Goal: Complete application form

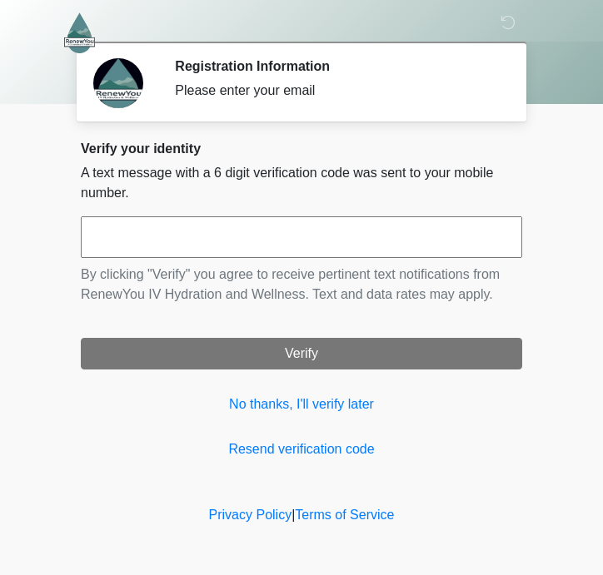
click at [111, 241] on input "text" at bounding box center [301, 238] width 441 height 42
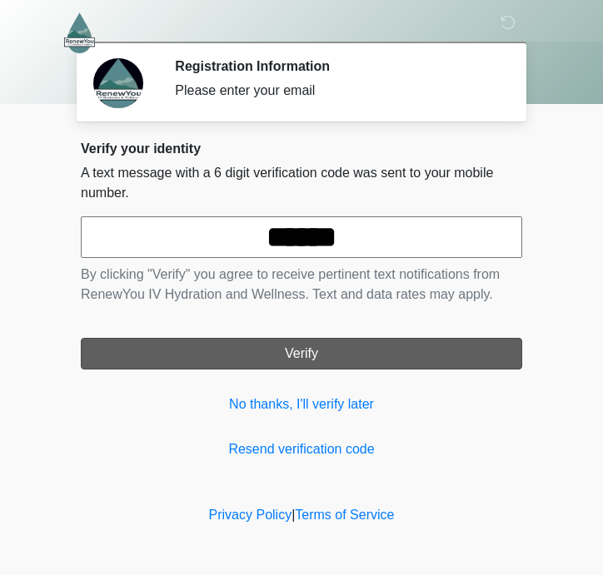
type input "******"
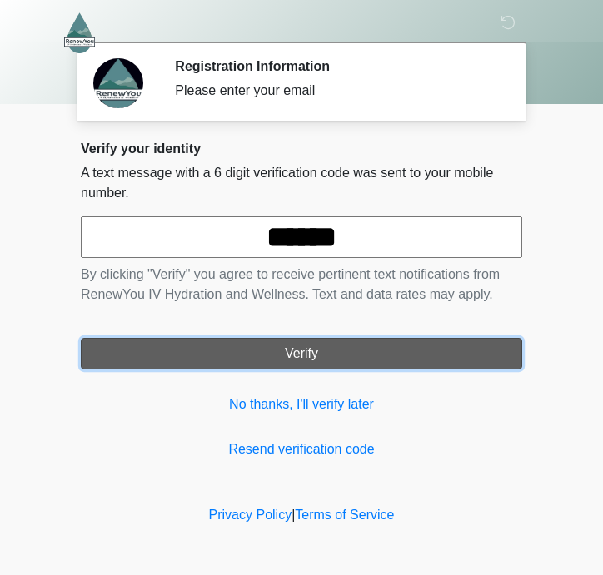
click at [177, 349] on button "Verify" at bounding box center [301, 354] width 441 height 32
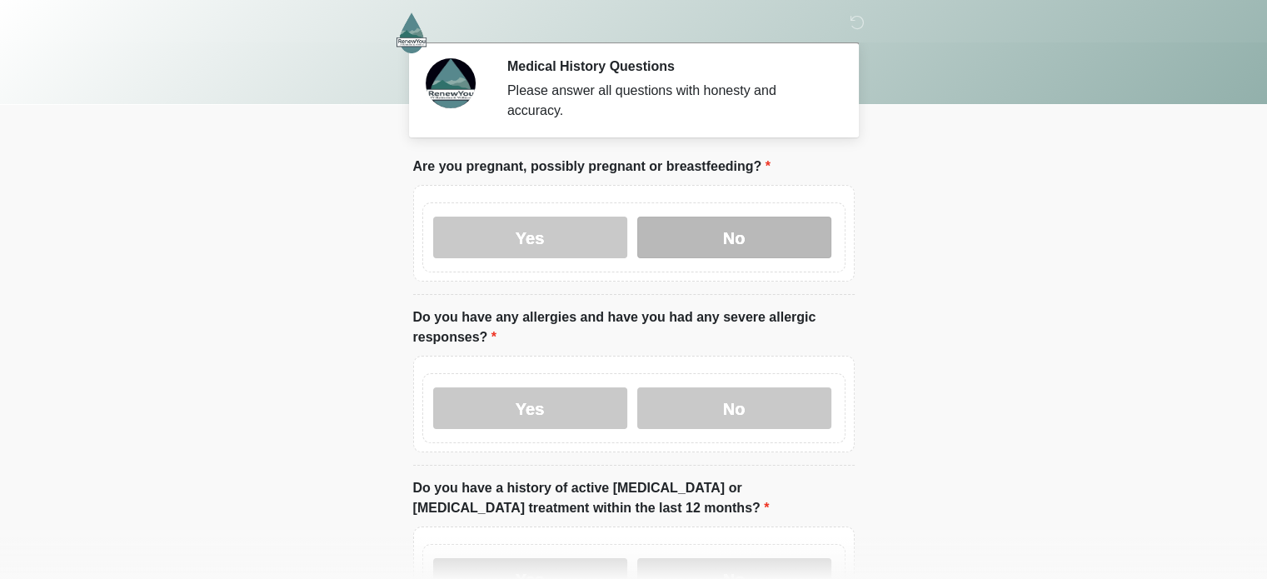
click at [602, 220] on label "No" at bounding box center [734, 238] width 194 height 42
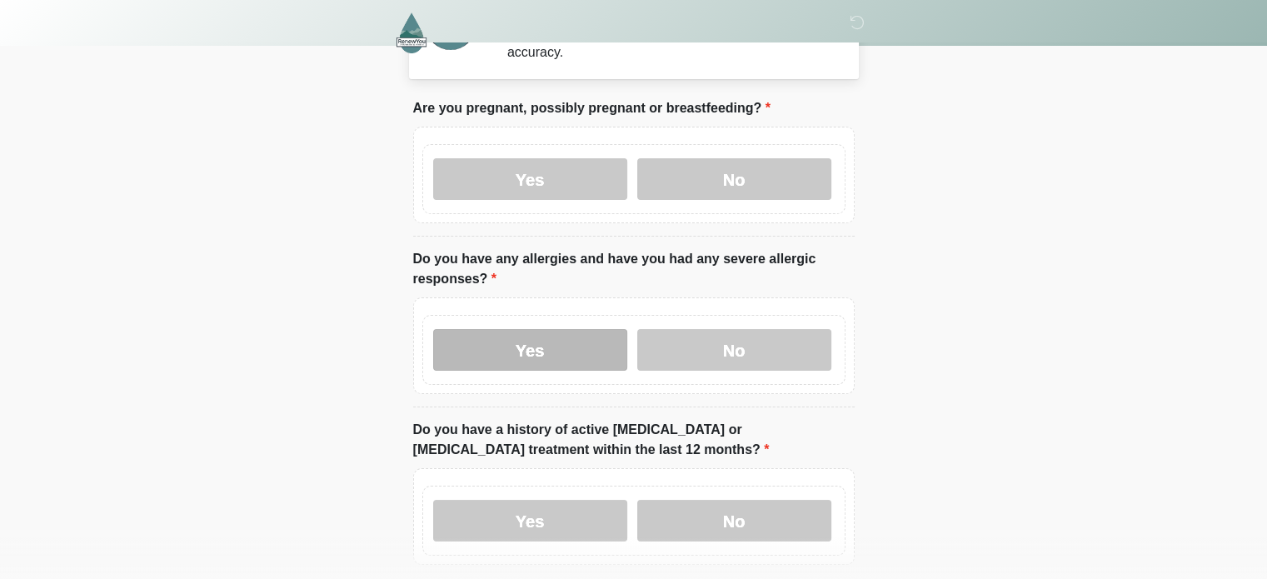
click at [566, 332] on label "Yes" at bounding box center [530, 350] width 194 height 42
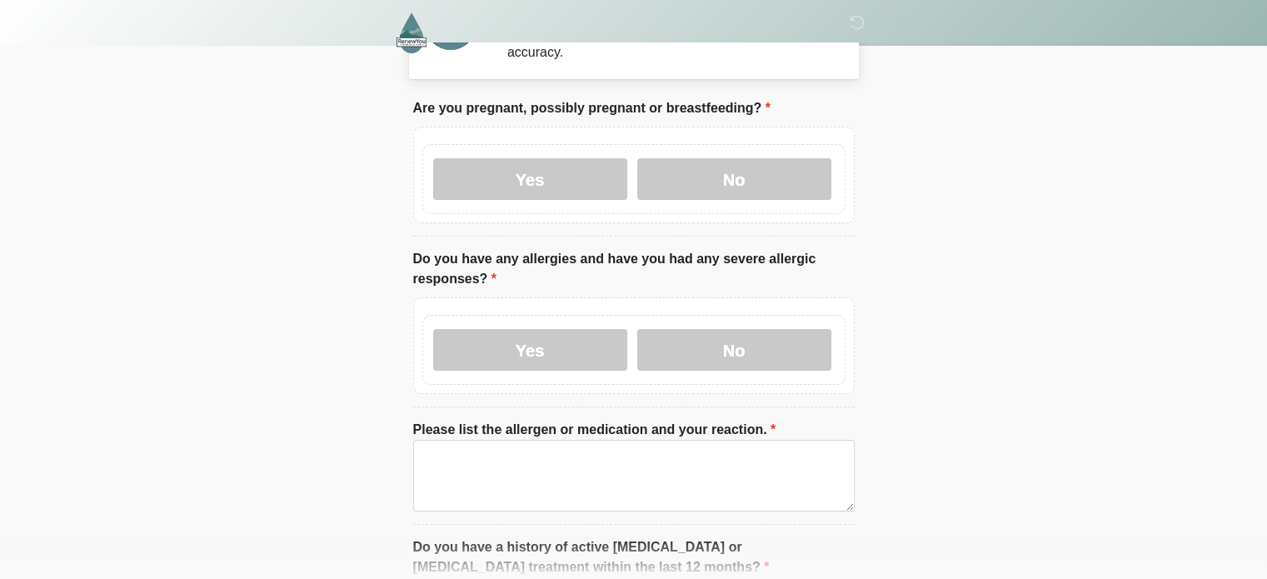
click at [560, 493] on li "Please list the allergen or medication and your reaction. Please list the aller…" at bounding box center [633, 472] width 441 height 105
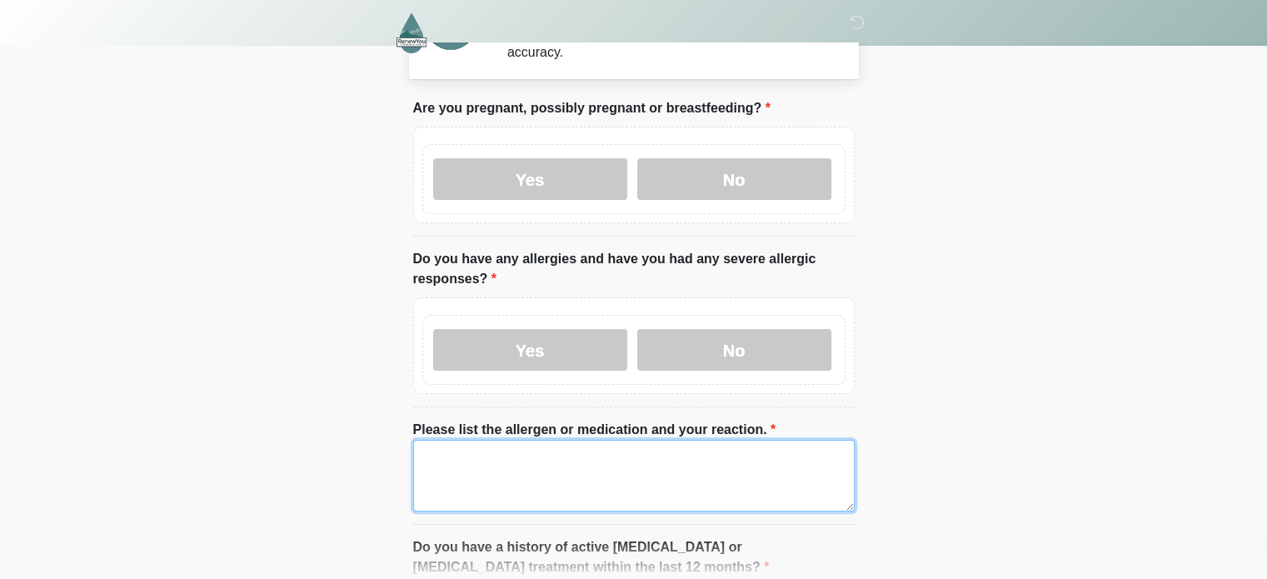
click at [568, 470] on textarea "Please list the allergen or medication and your reaction." at bounding box center [633, 476] width 441 height 72
click at [450, 445] on textarea "**********" at bounding box center [633, 476] width 441 height 72
click at [602, 448] on textarea "**********" at bounding box center [633, 476] width 441 height 72
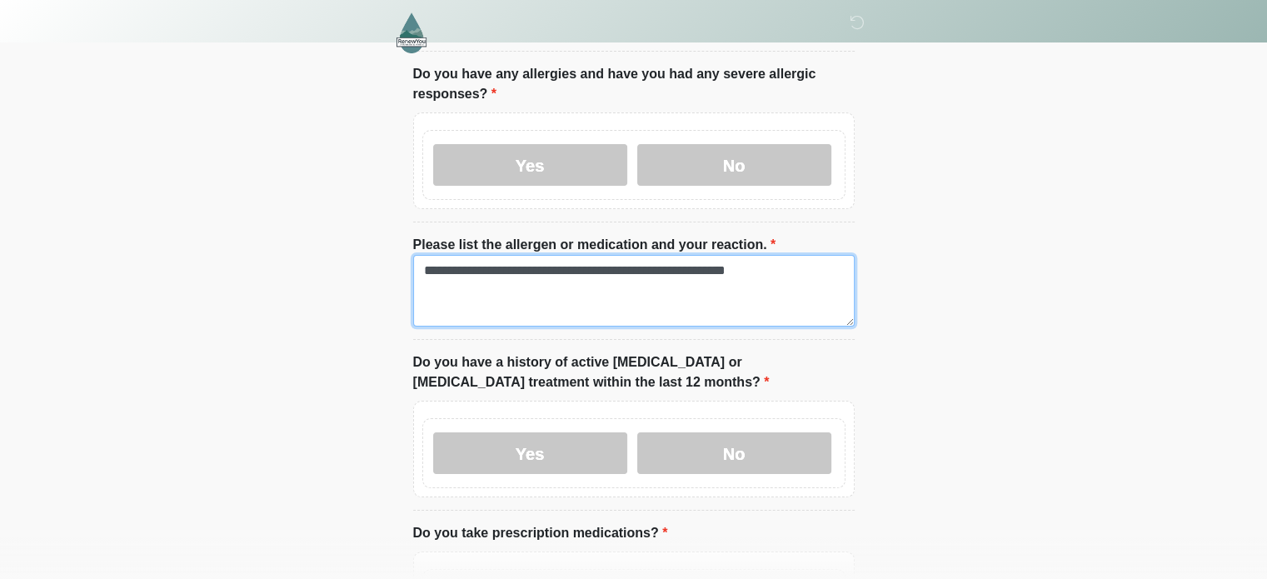
scroll to position [256, 0]
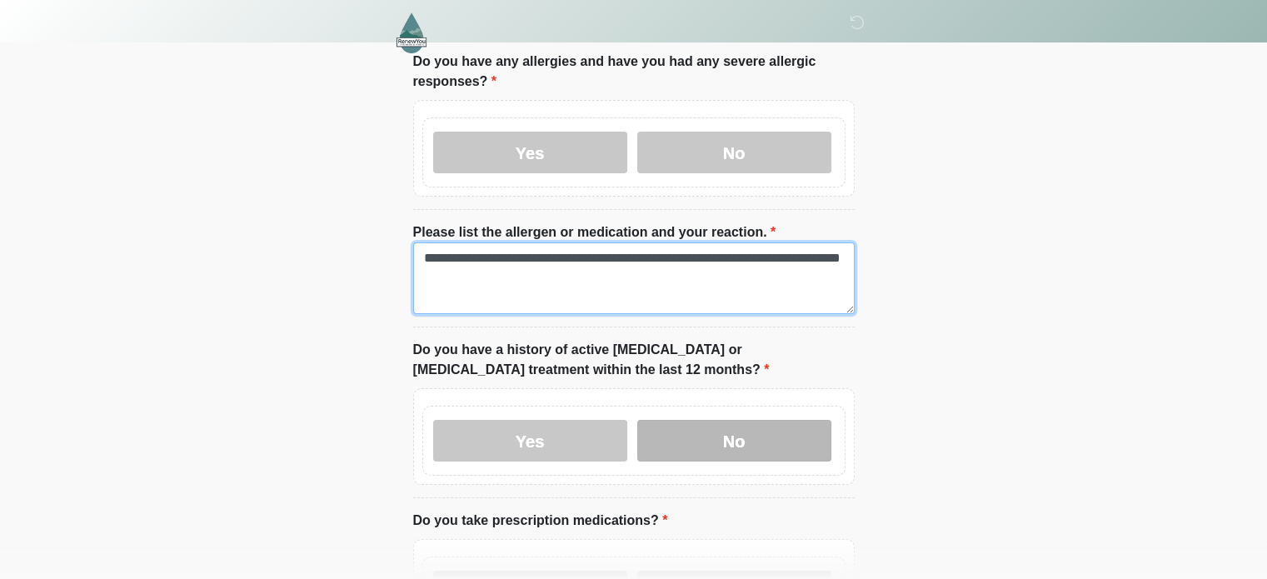
type textarea "**********"
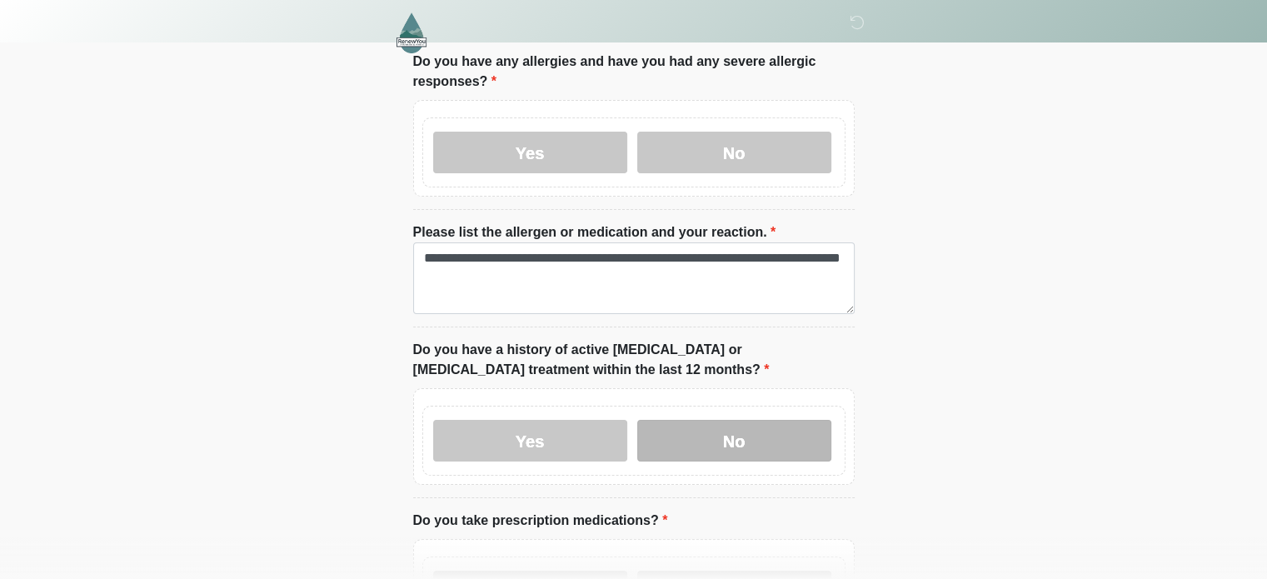
click at [602, 426] on label "No" at bounding box center [734, 441] width 194 height 42
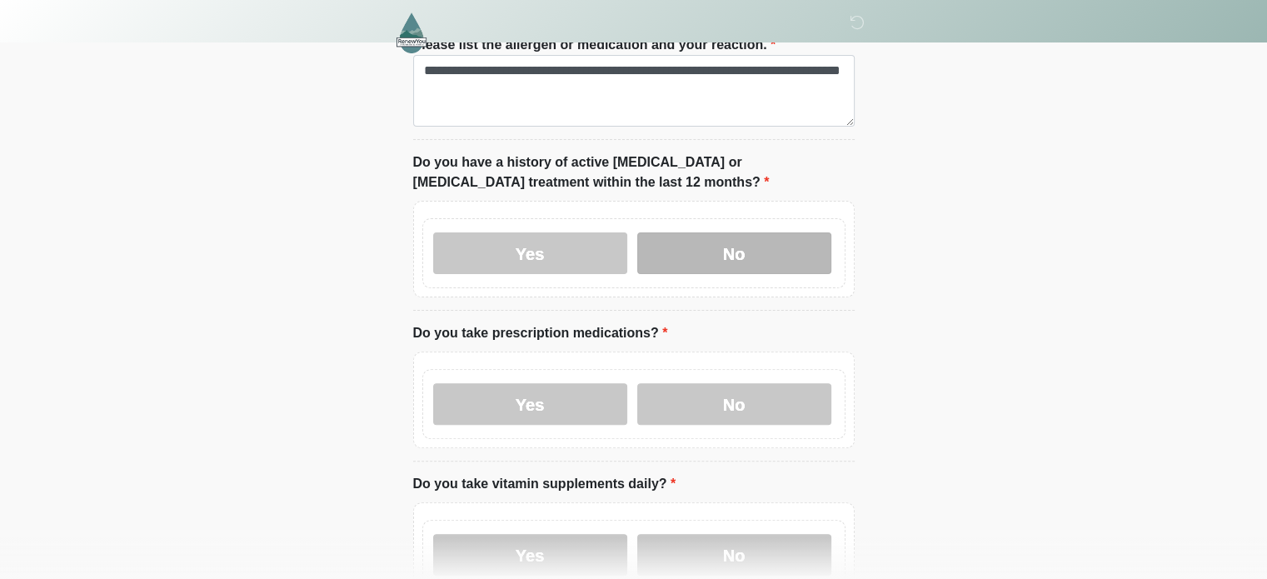
scroll to position [443, 0]
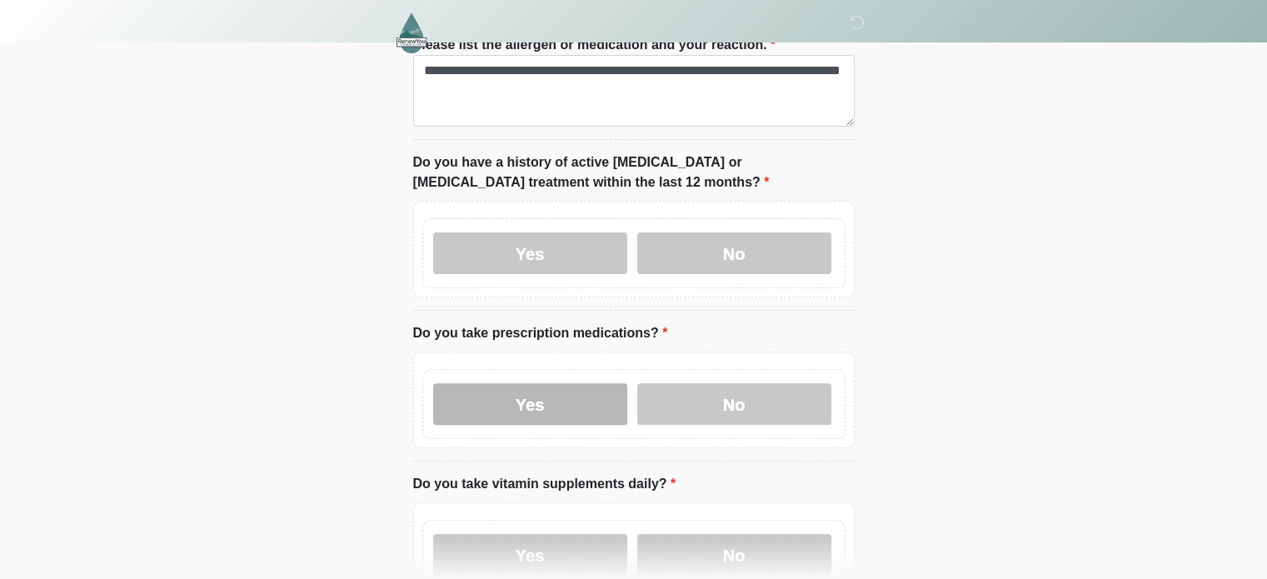
click at [539, 383] on label "Yes" at bounding box center [530, 404] width 194 height 42
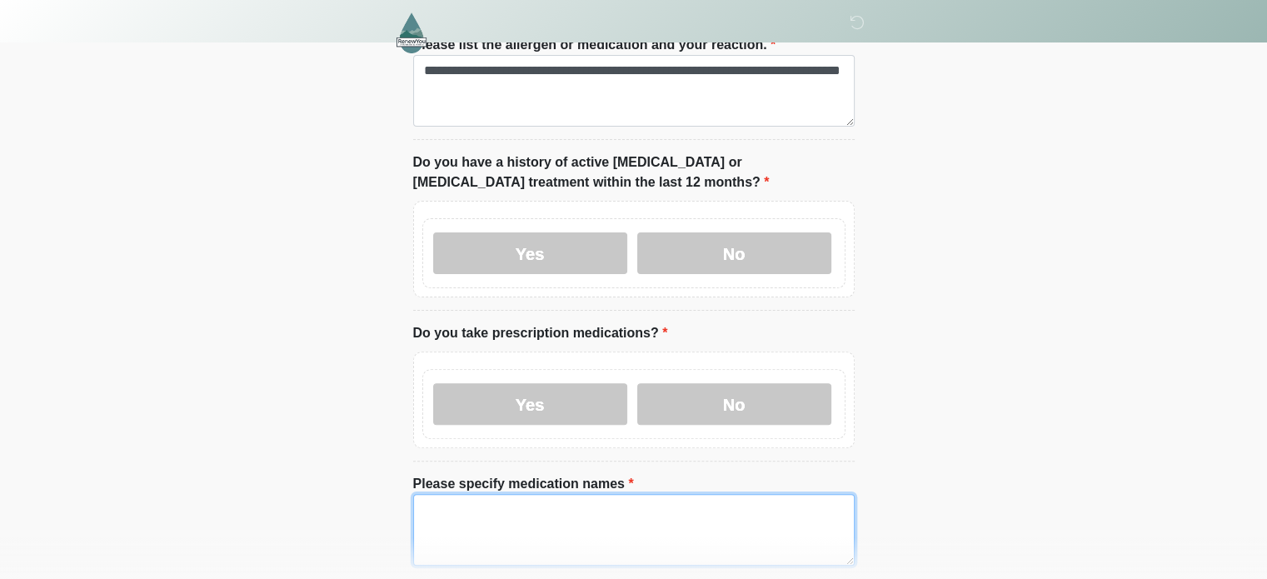
click at [500, 494] on textarea "Please specify medication names" at bounding box center [633, 530] width 441 height 72
click at [490, 497] on textarea "**********" at bounding box center [633, 530] width 441 height 72
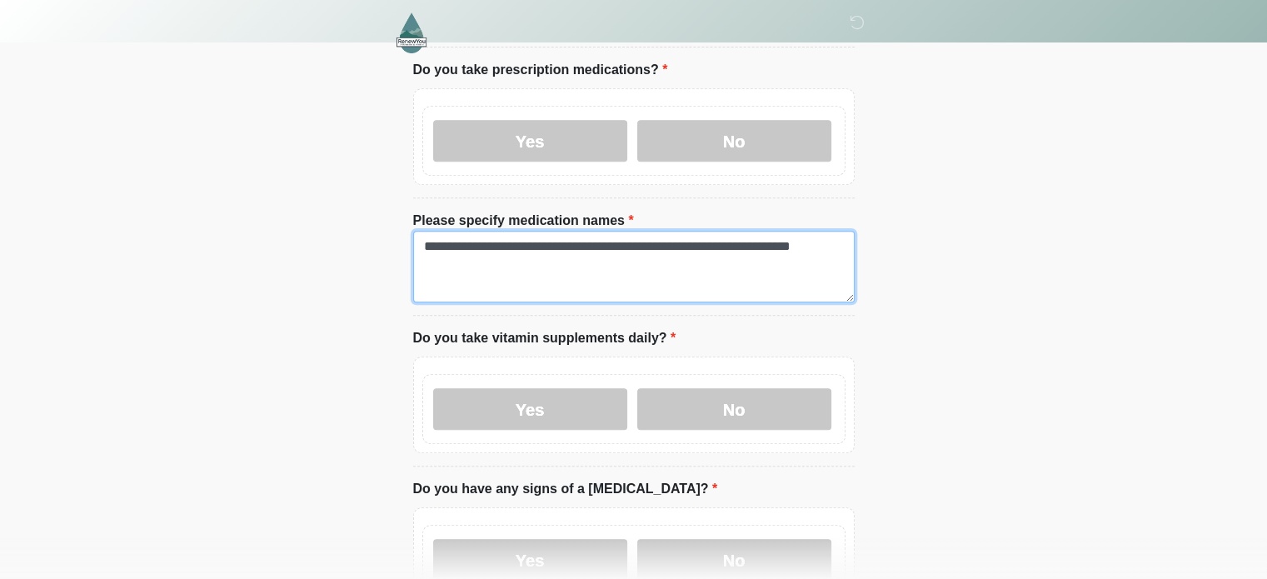
scroll to position [721, 0]
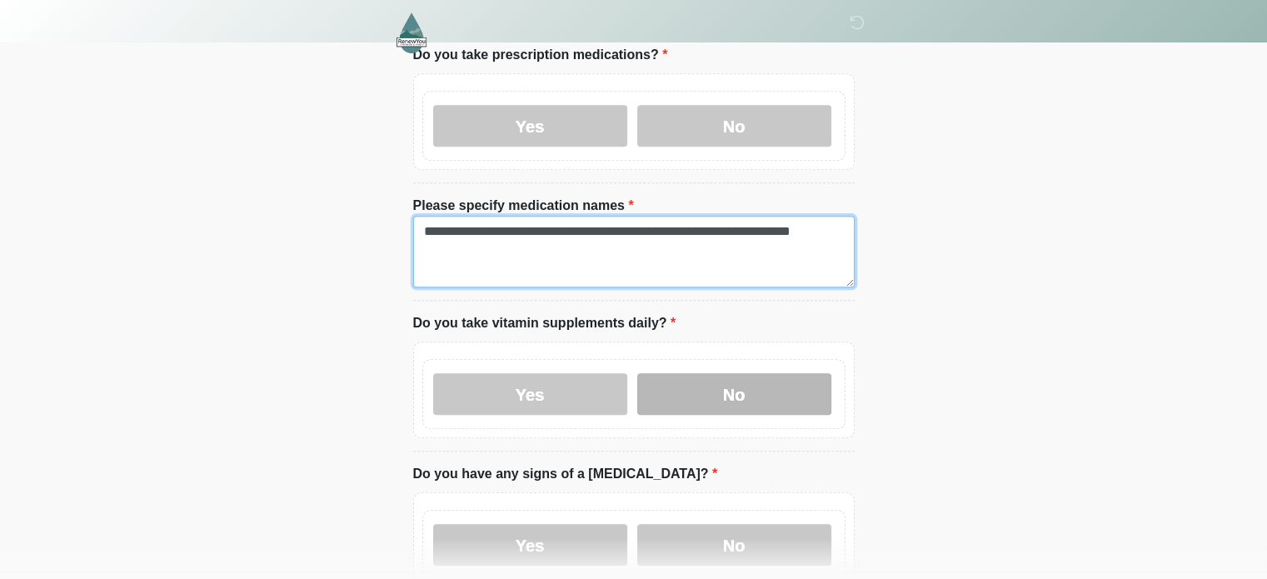
type textarea "**********"
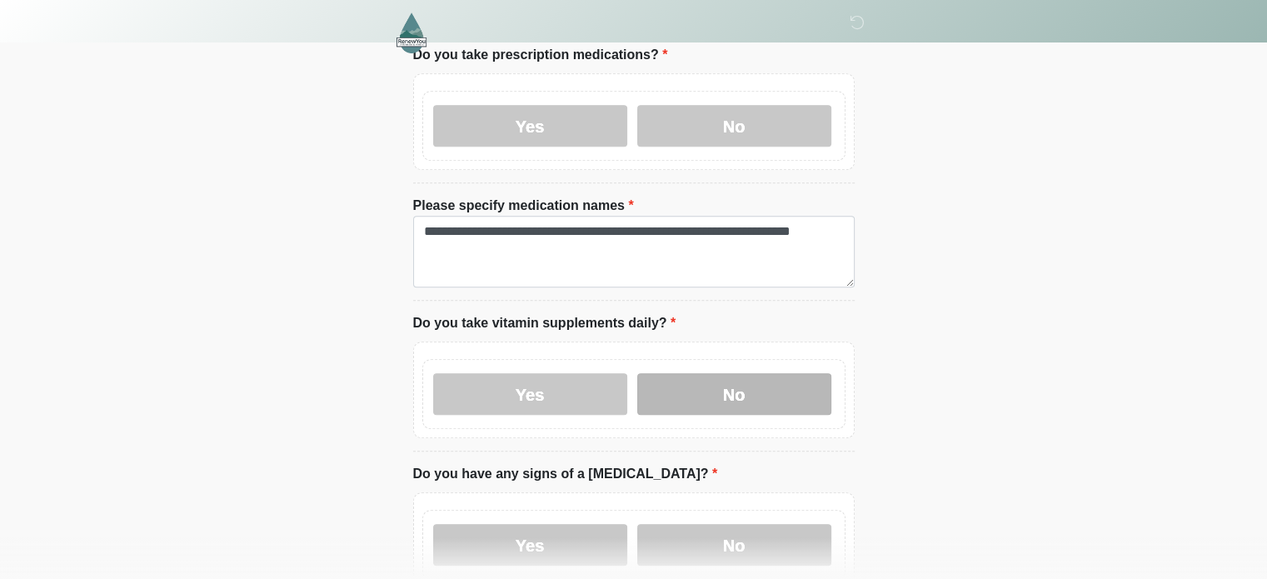
click at [602, 376] on label "No" at bounding box center [734, 394] width 194 height 42
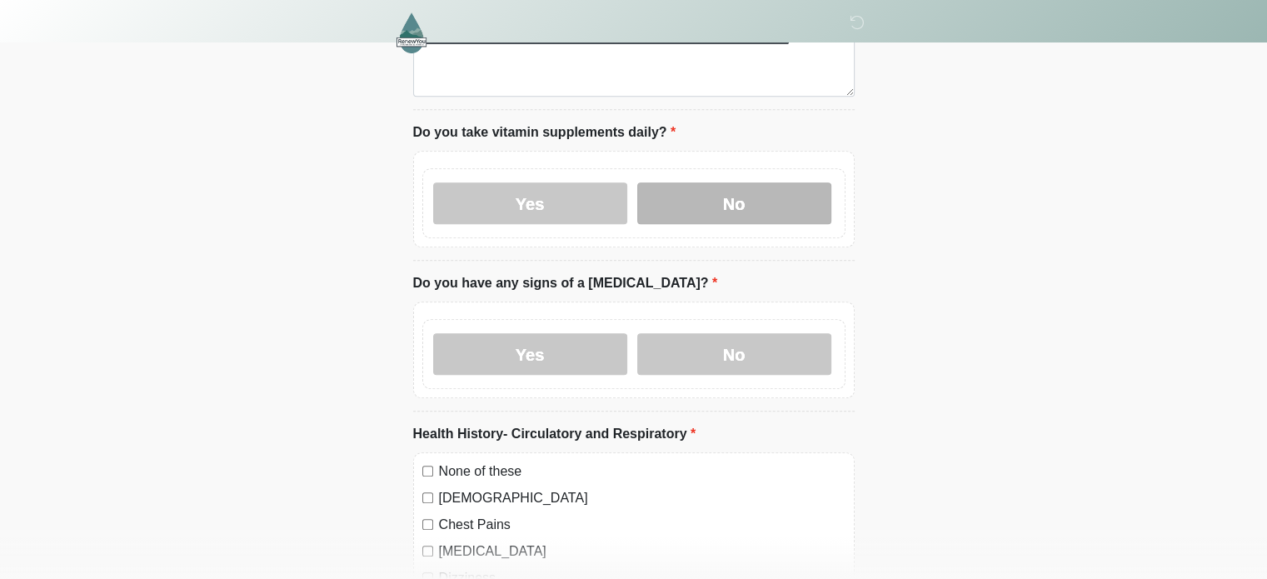
scroll to position [915, 0]
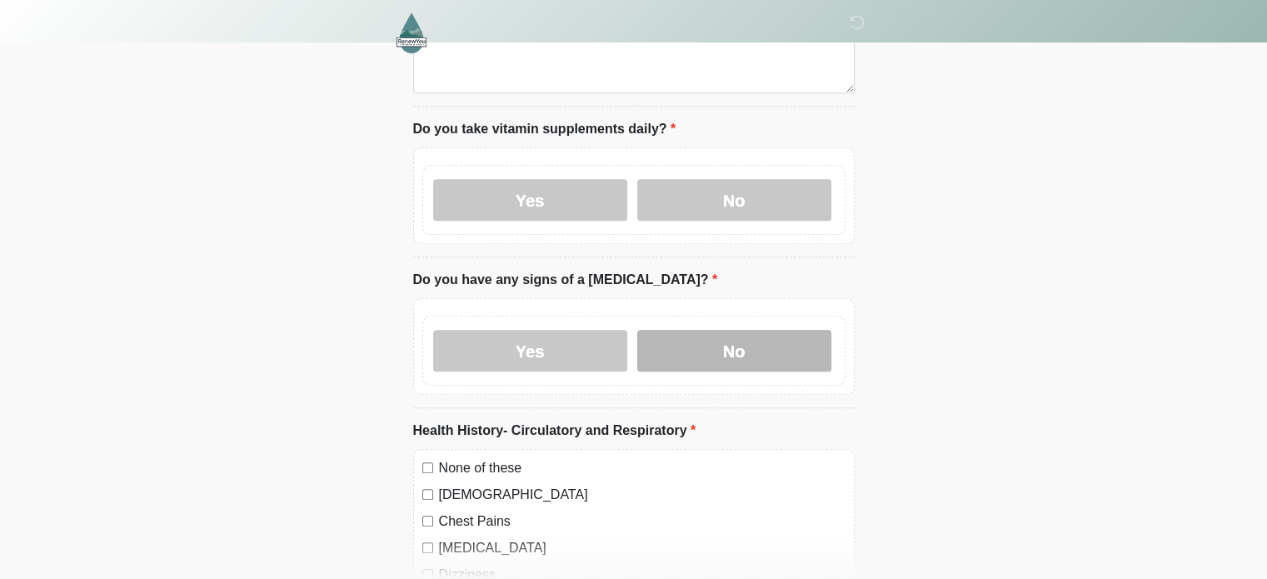
click at [602, 339] on label "No" at bounding box center [734, 351] width 194 height 42
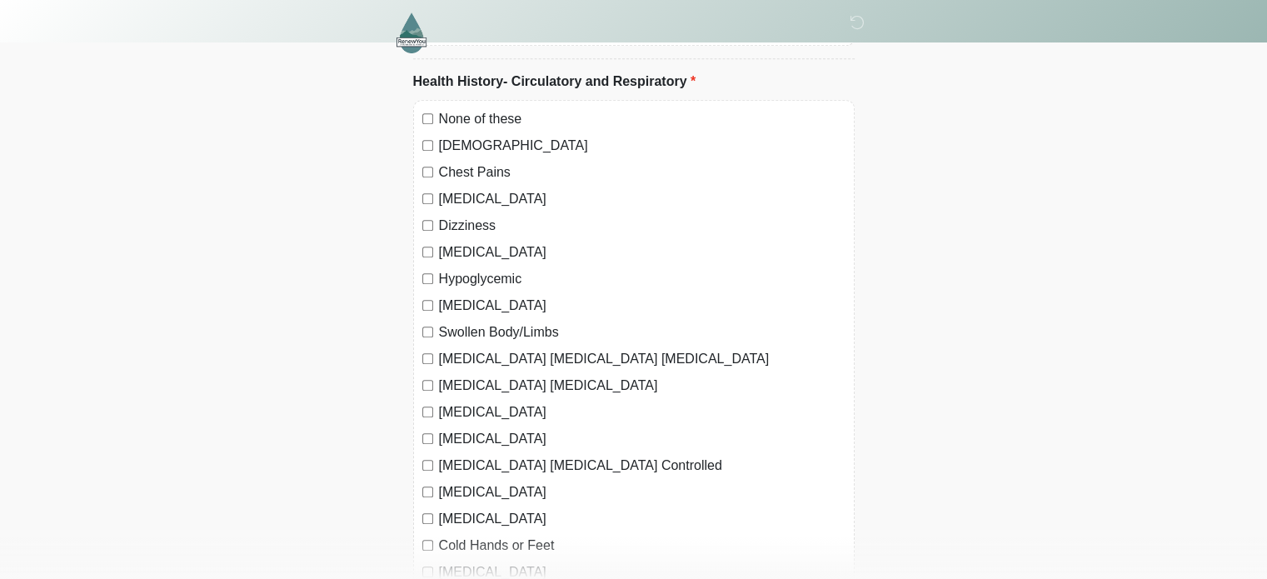
scroll to position [1266, 0]
click at [462, 214] on label "Dizziness" at bounding box center [642, 224] width 406 height 20
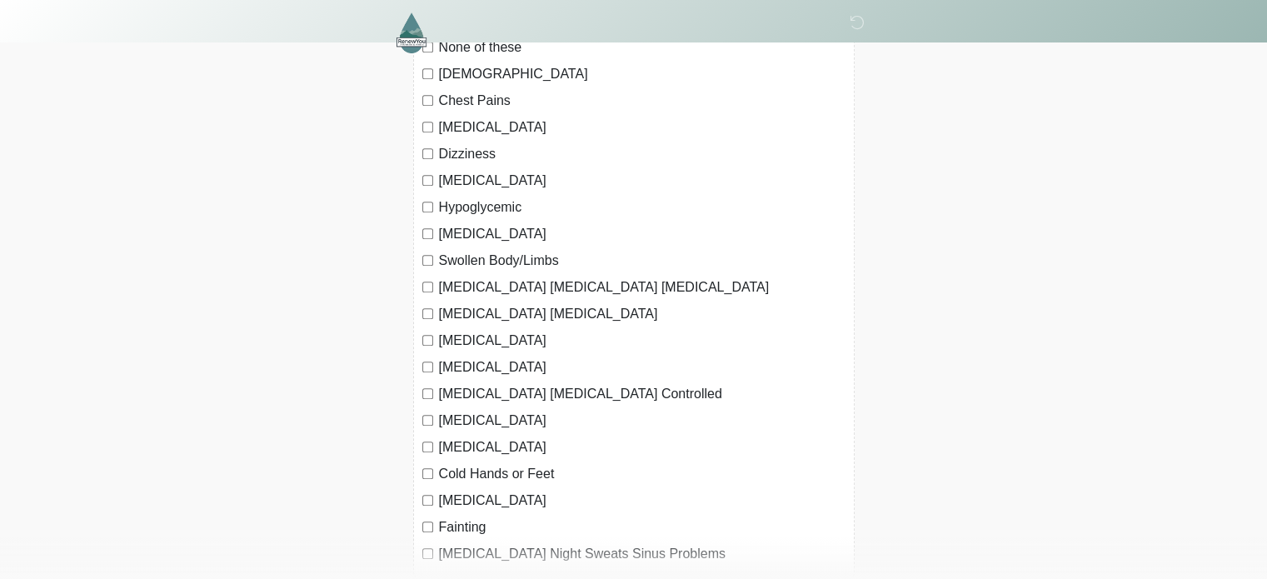
scroll to position [1337, 0]
click at [463, 249] on label "Swollen Body/Limbs" at bounding box center [642, 259] width 406 height 20
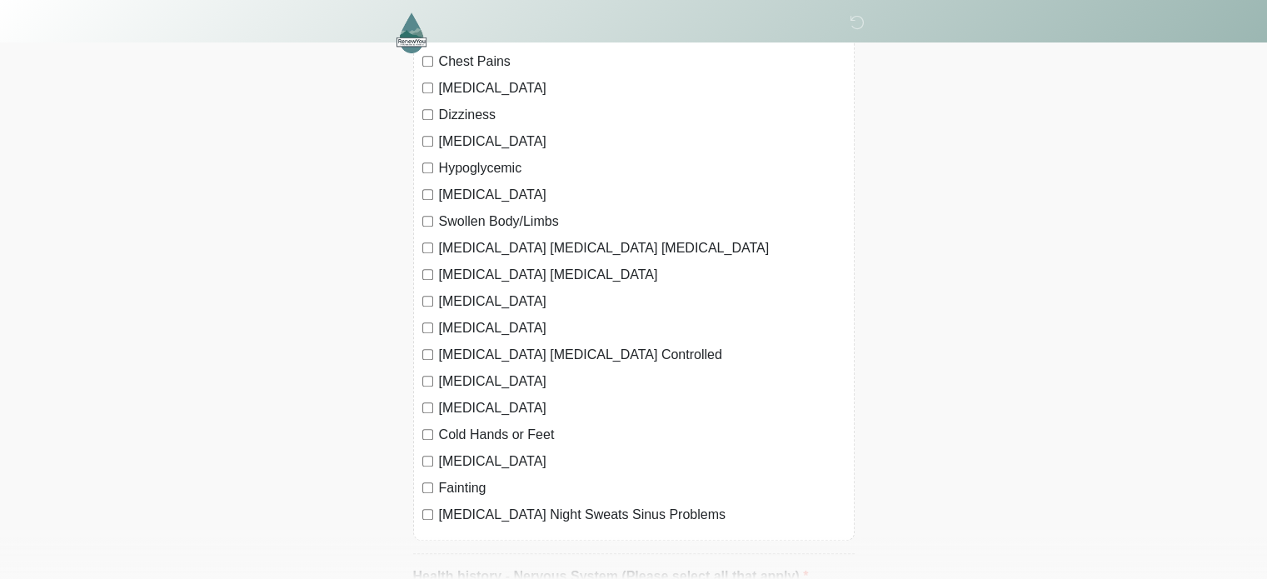
scroll to position [1376, 0]
click at [462, 477] on label "Fainting" at bounding box center [642, 487] width 406 height 20
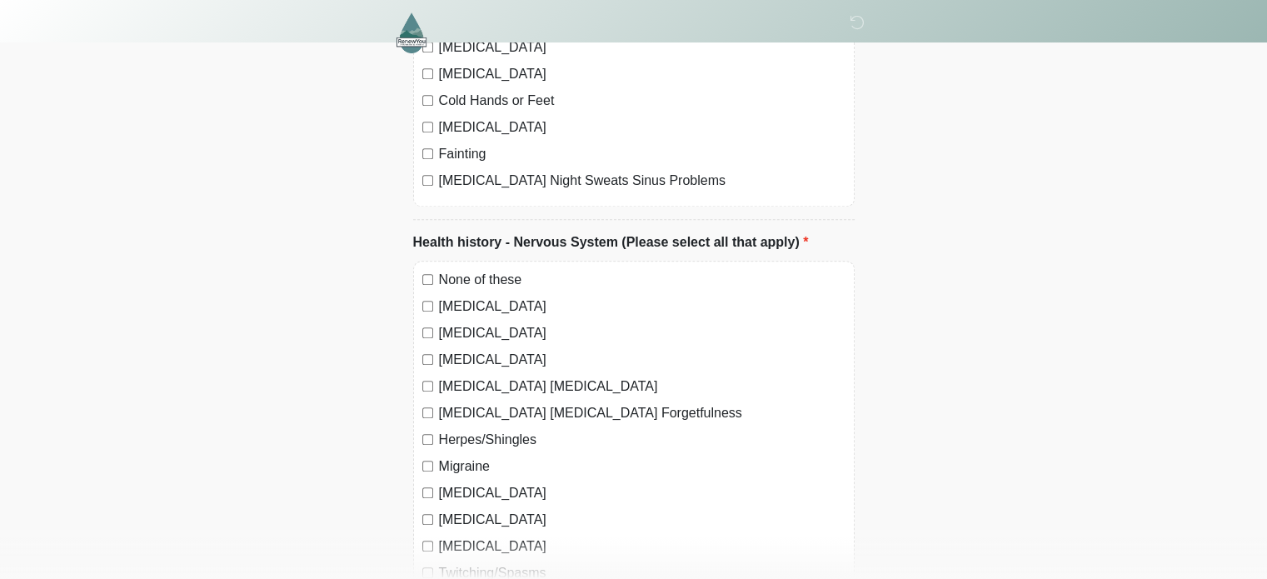
scroll to position [1710, 0]
click at [526, 321] on label "[MEDICAL_DATA]" at bounding box center [642, 331] width 406 height 20
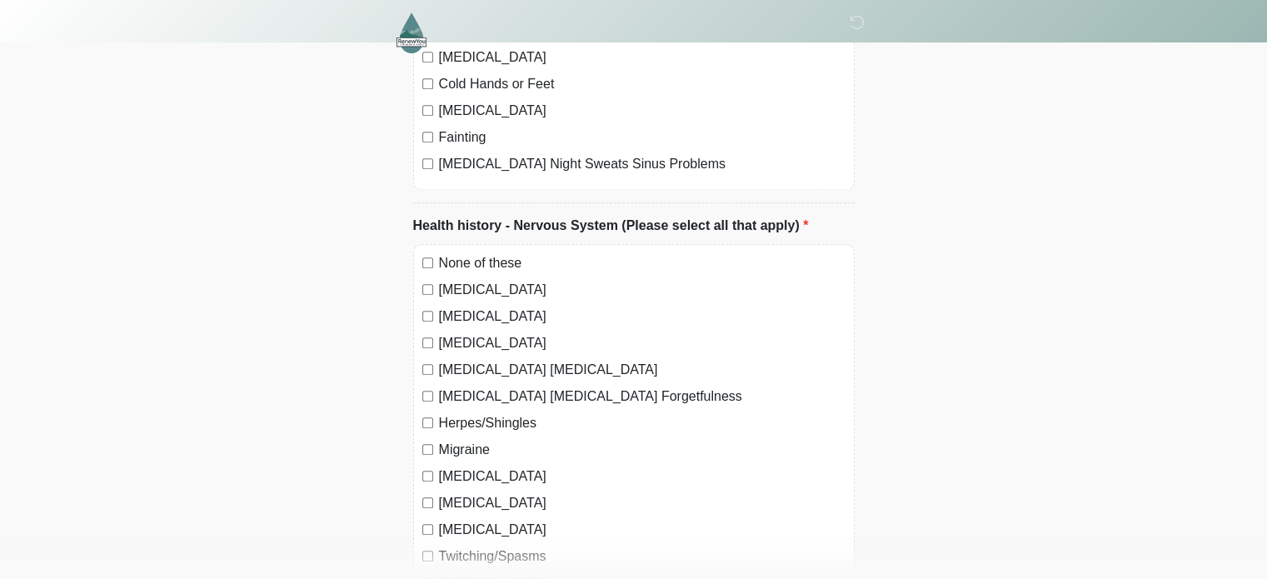
scroll to position [1725, 0]
click at [485, 306] on label "[MEDICAL_DATA]" at bounding box center [642, 316] width 406 height 20
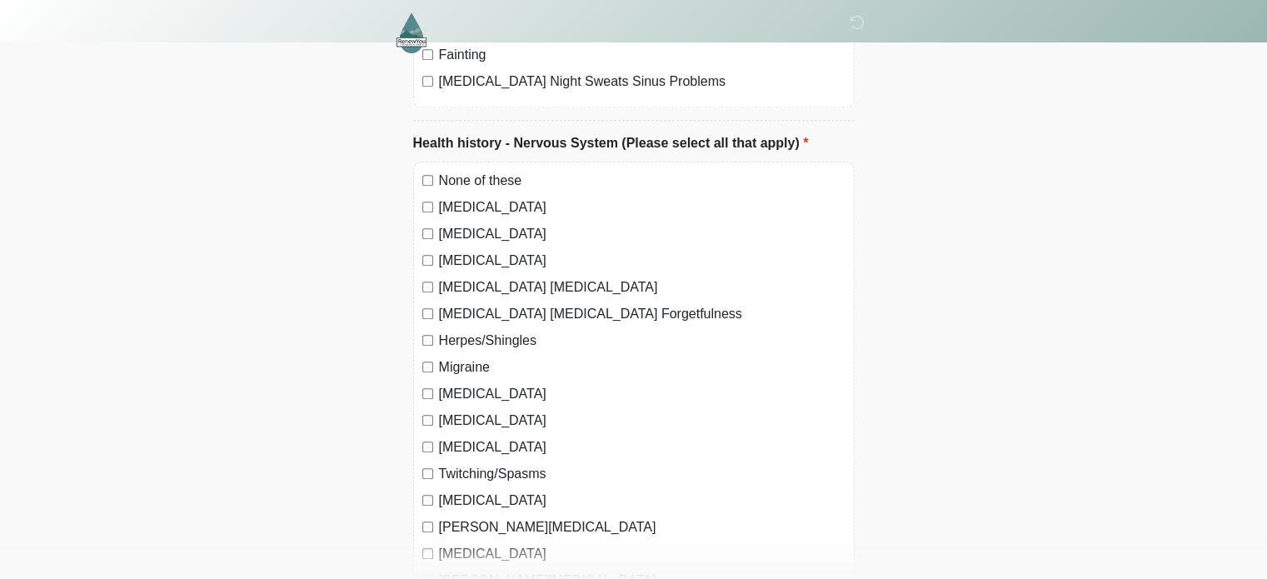
scroll to position [1811, 0]
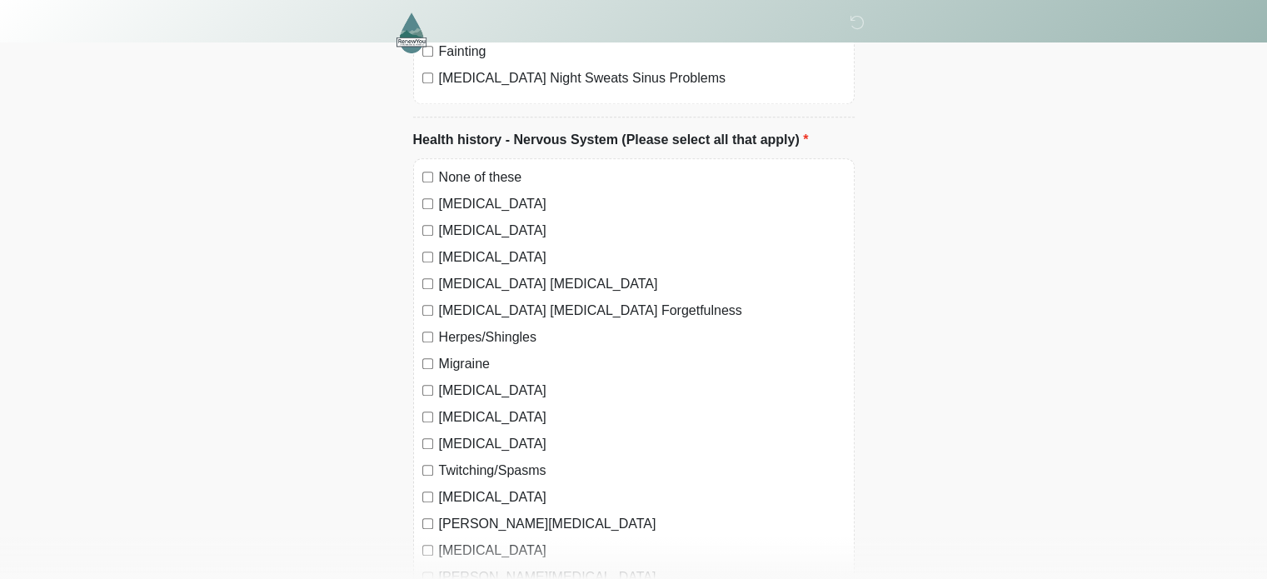
click at [501, 434] on label "[MEDICAL_DATA]" at bounding box center [642, 444] width 406 height 20
click at [513, 460] on label "Twitching/Spasms" at bounding box center [642, 470] width 406 height 20
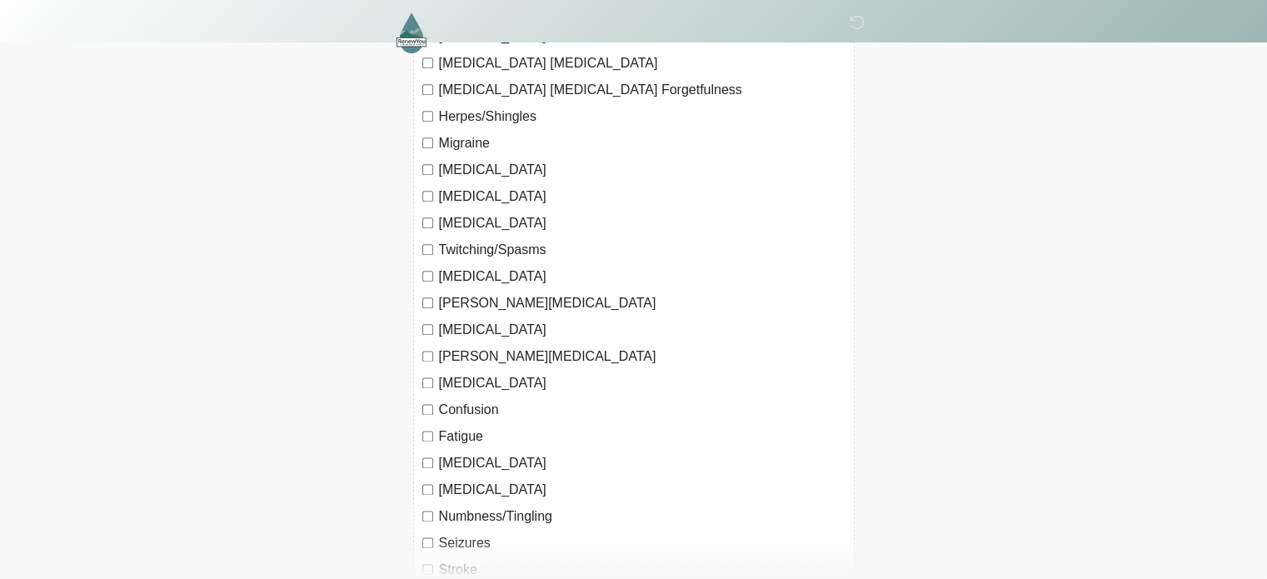
scroll to position [2033, 0]
click at [457, 425] on label "Fatigue" at bounding box center [642, 435] width 406 height 20
click at [505, 505] on label "Numbness/Tingling" at bounding box center [642, 515] width 406 height 20
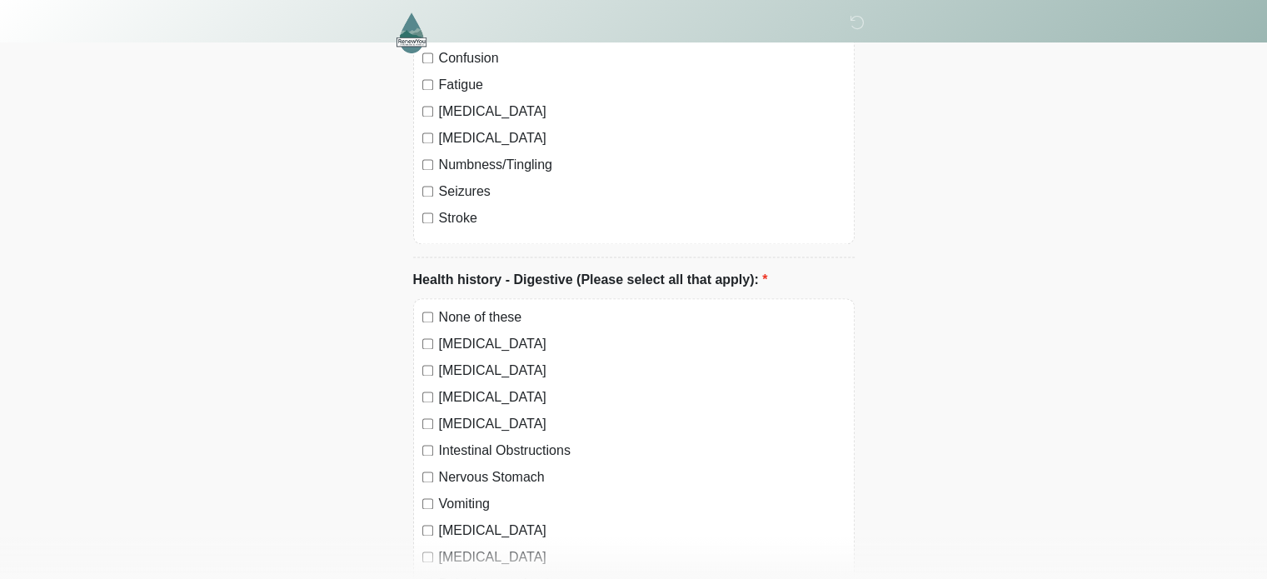
scroll to position [2398, 0]
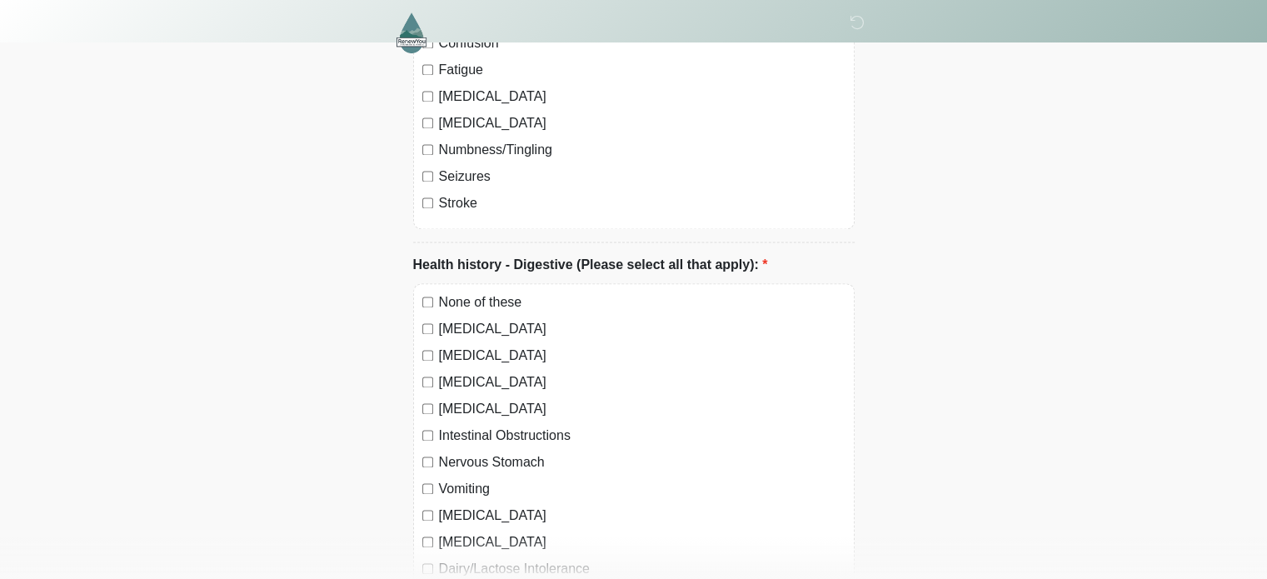
click at [495, 452] on label "Nervous Stomach" at bounding box center [642, 462] width 406 height 20
click at [471, 505] on label "[MEDICAL_DATA]" at bounding box center [642, 515] width 406 height 20
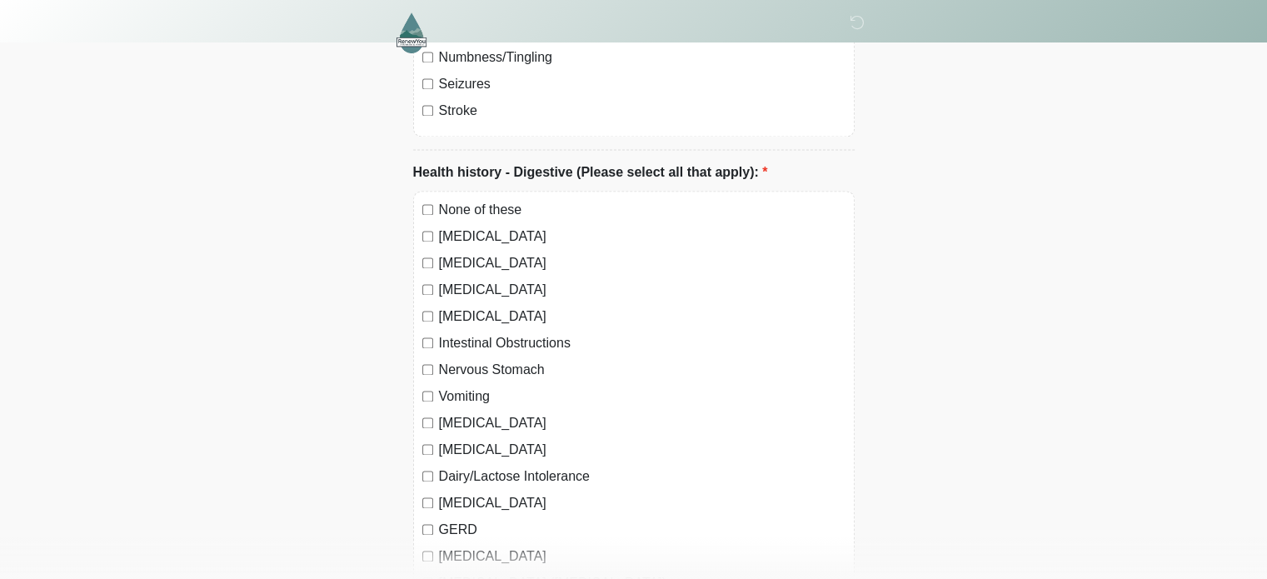
scroll to position [2491, 0]
click at [501, 465] on label "Dairy/Lactose Intolerance" at bounding box center [642, 475] width 406 height 20
click at [498, 465] on label "Dairy/Lactose Intolerance" at bounding box center [642, 475] width 406 height 20
click at [510, 490] on div "None of these [MEDICAL_DATA] [MEDICAL_DATA] [GEOGRAPHIC_DATA] [GEOGRAPHIC_DATA]…" at bounding box center [633, 519] width 441 height 658
click at [522, 492] on label "[MEDICAL_DATA]" at bounding box center [642, 502] width 406 height 20
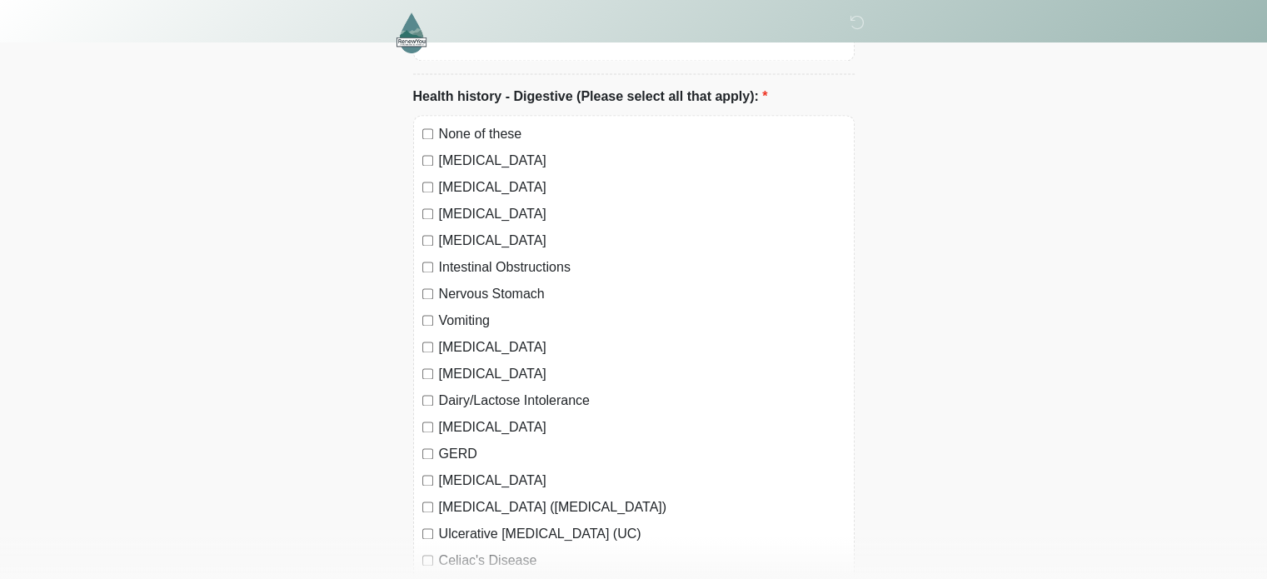
scroll to position [2591, 0]
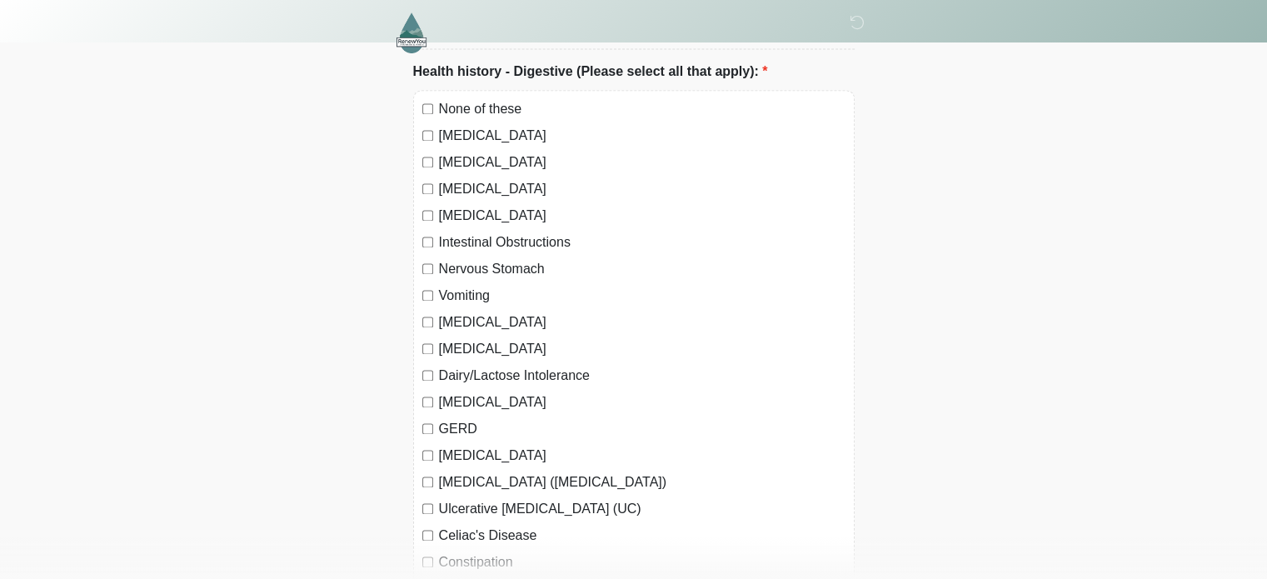
click at [583, 472] on label "[MEDICAL_DATA] ([MEDICAL_DATA])" at bounding box center [642, 482] width 406 height 20
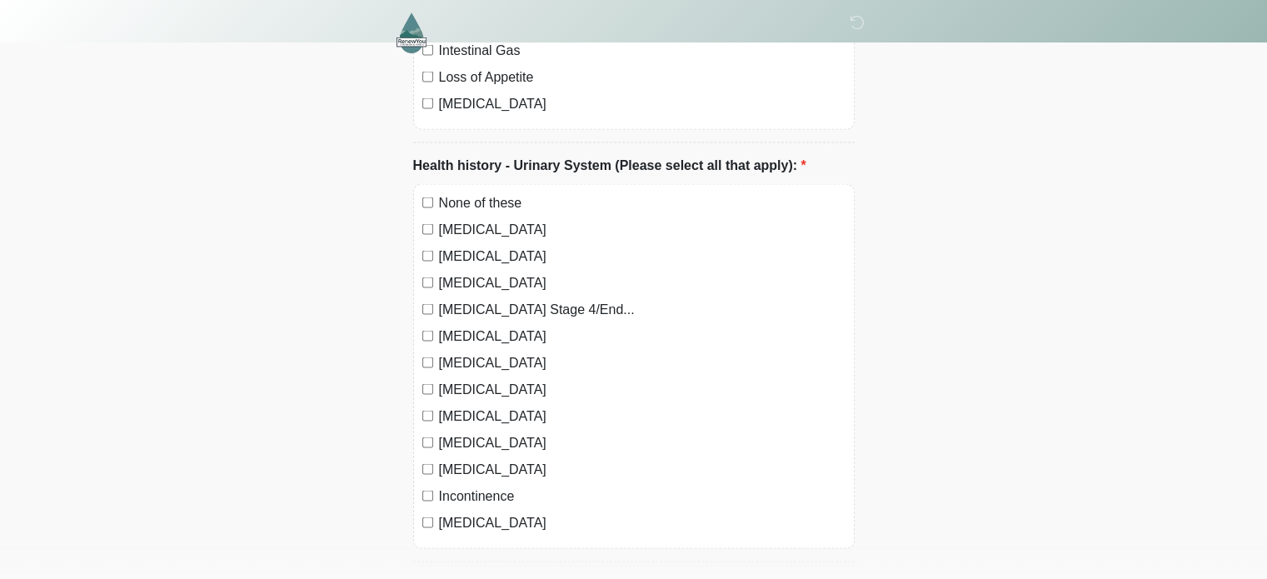
scroll to position [3210, 0]
click at [538, 432] on label "[MEDICAL_DATA]" at bounding box center [642, 442] width 406 height 20
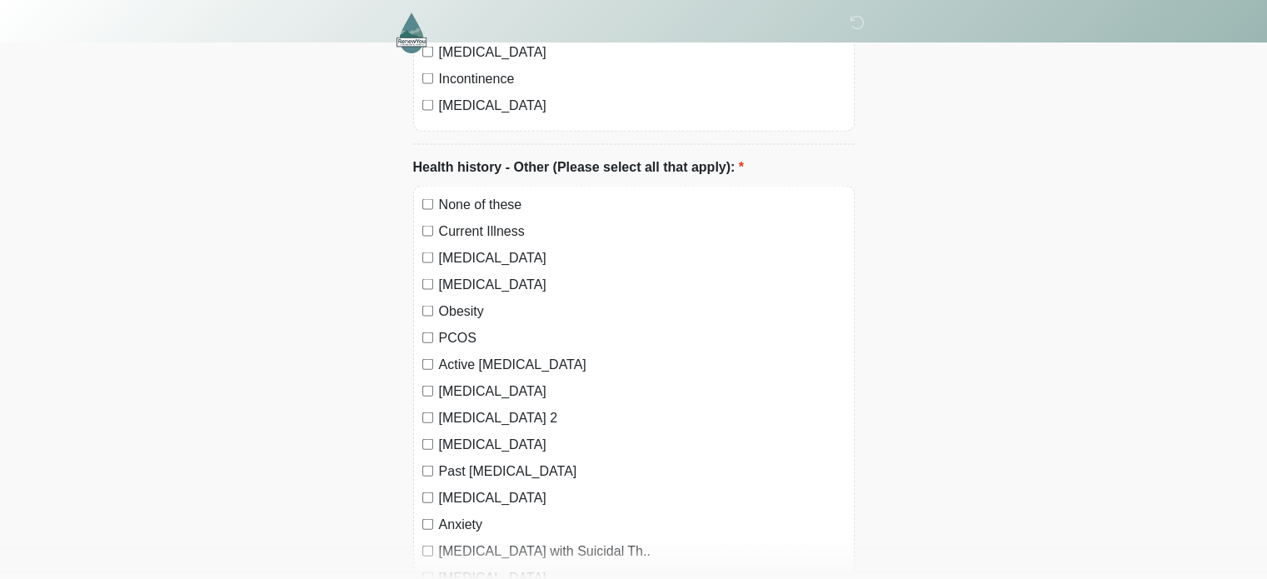
scroll to position [3630, 0]
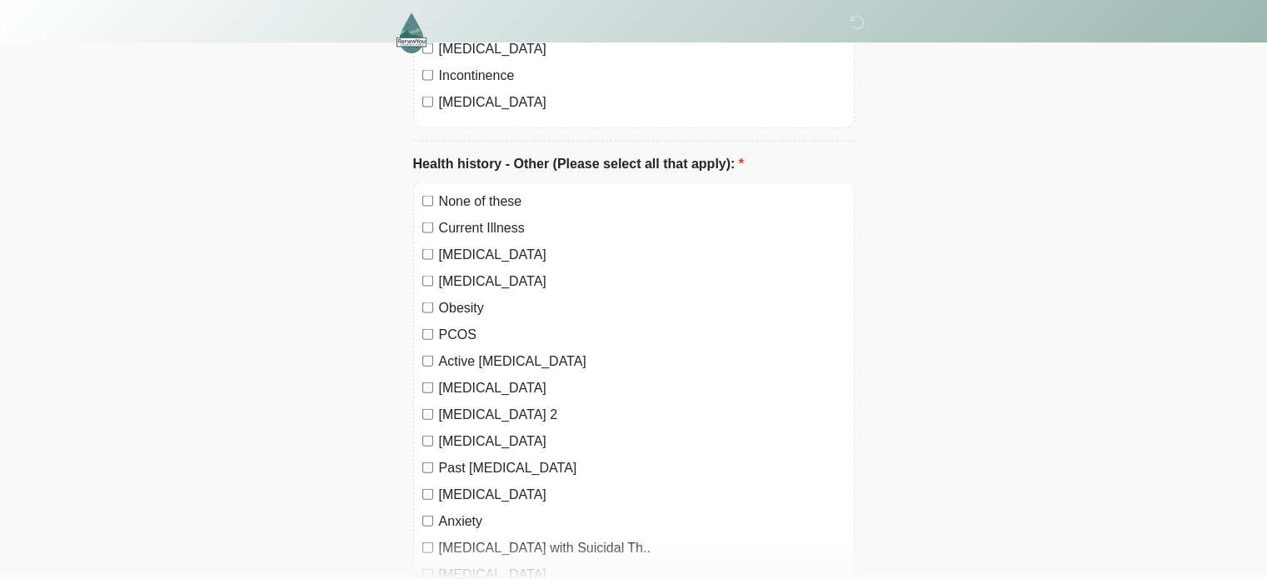
click at [429, 378] on div "[MEDICAL_DATA]" at bounding box center [633, 388] width 423 height 20
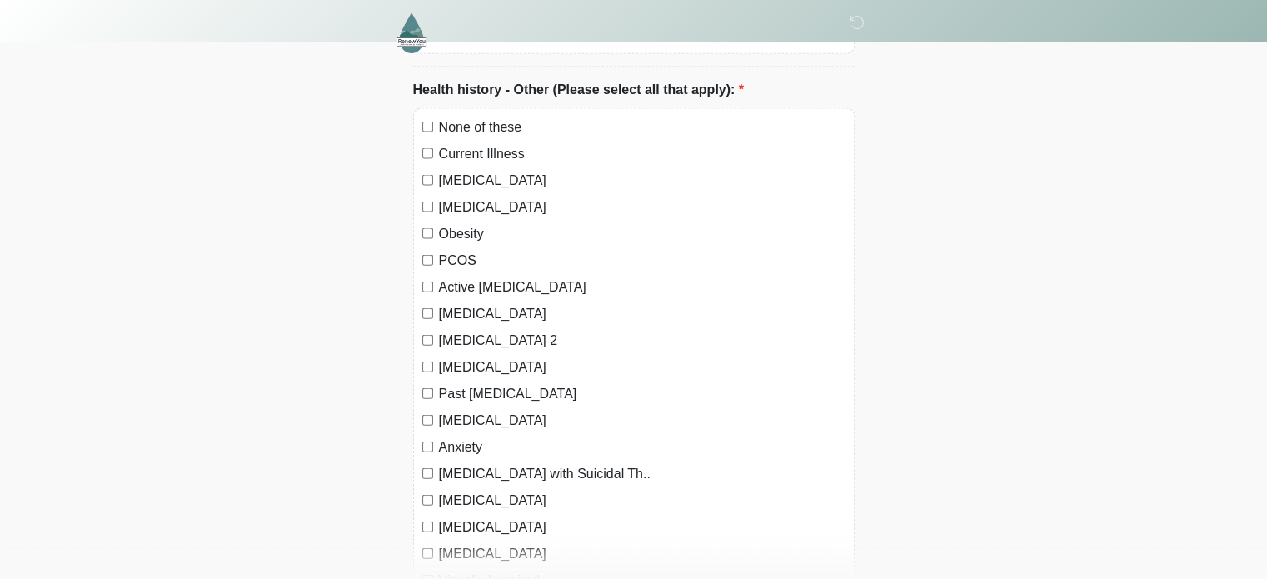
scroll to position [3707, 0]
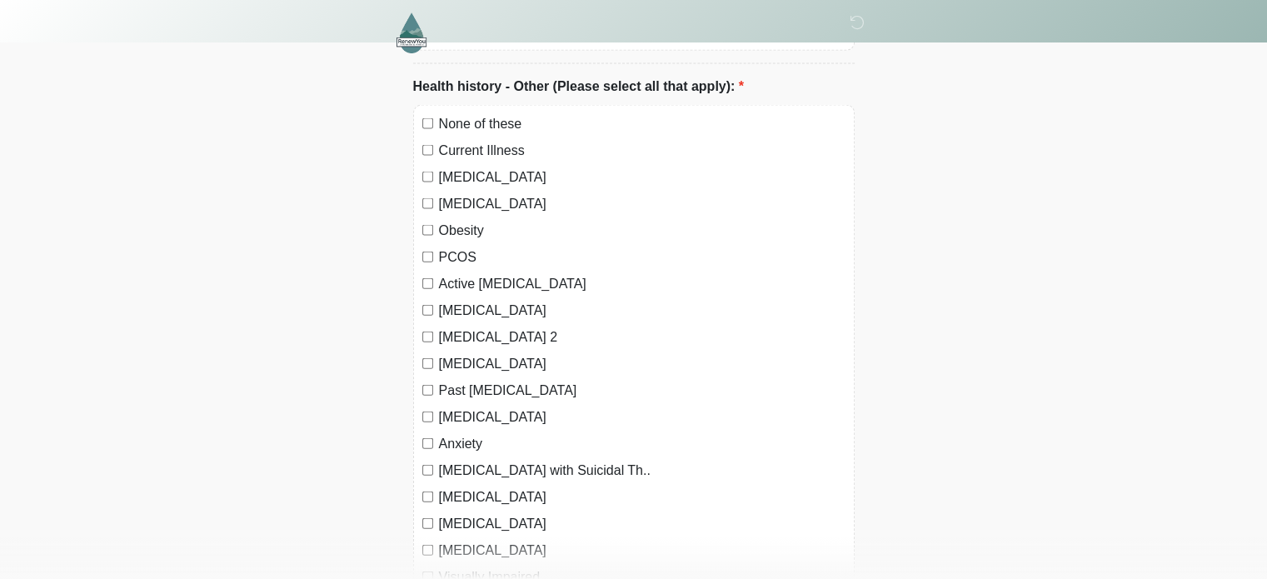
click at [425, 434] on div "Anxiety" at bounding box center [633, 444] width 423 height 20
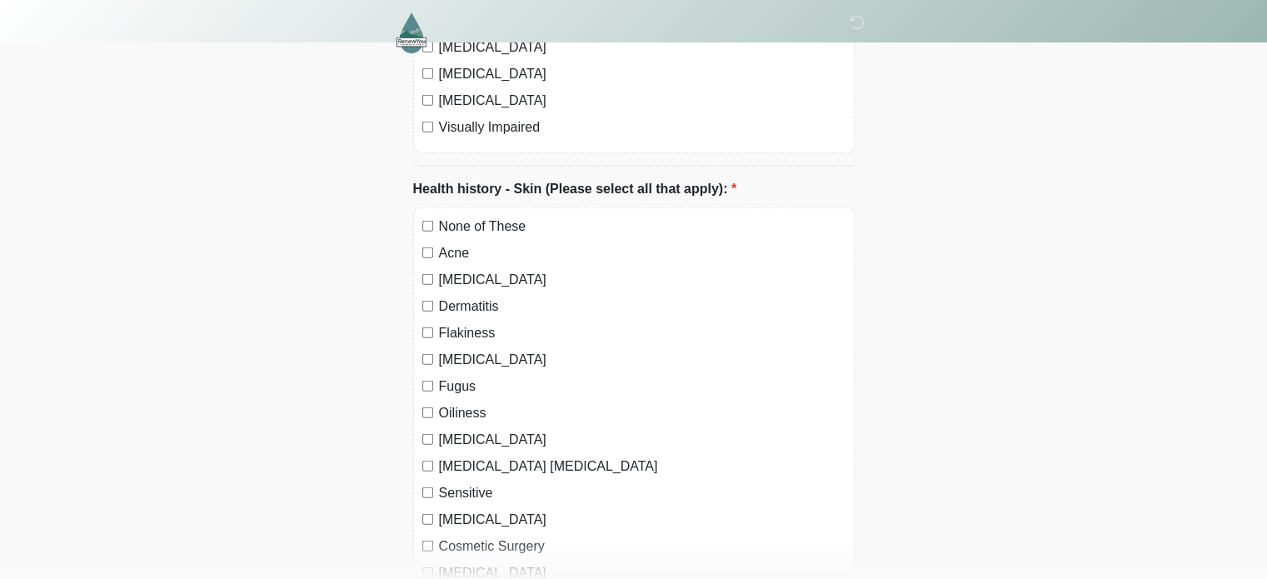
scroll to position [4167, 0]
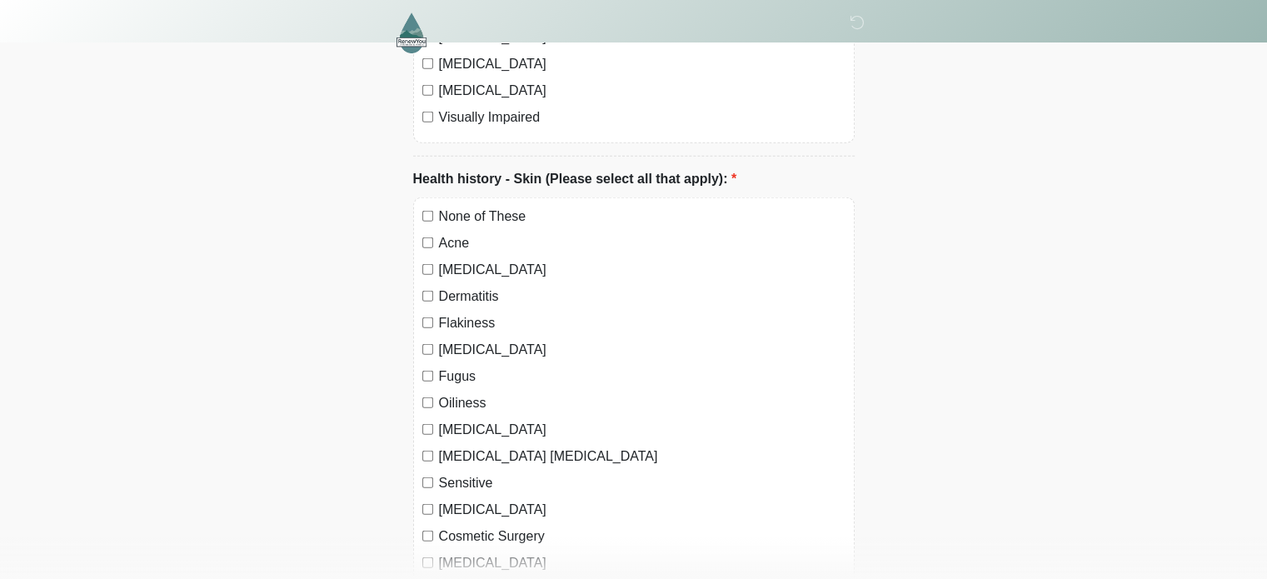
click at [433, 393] on div "Oiliness" at bounding box center [633, 403] width 423 height 20
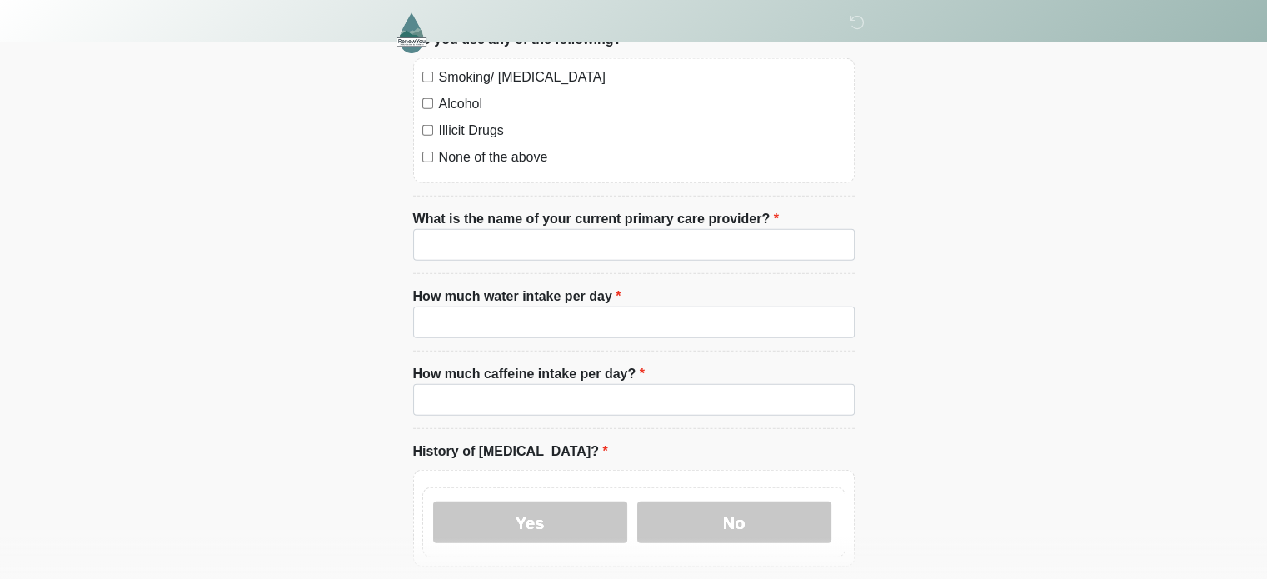
scroll to position [4883, 0]
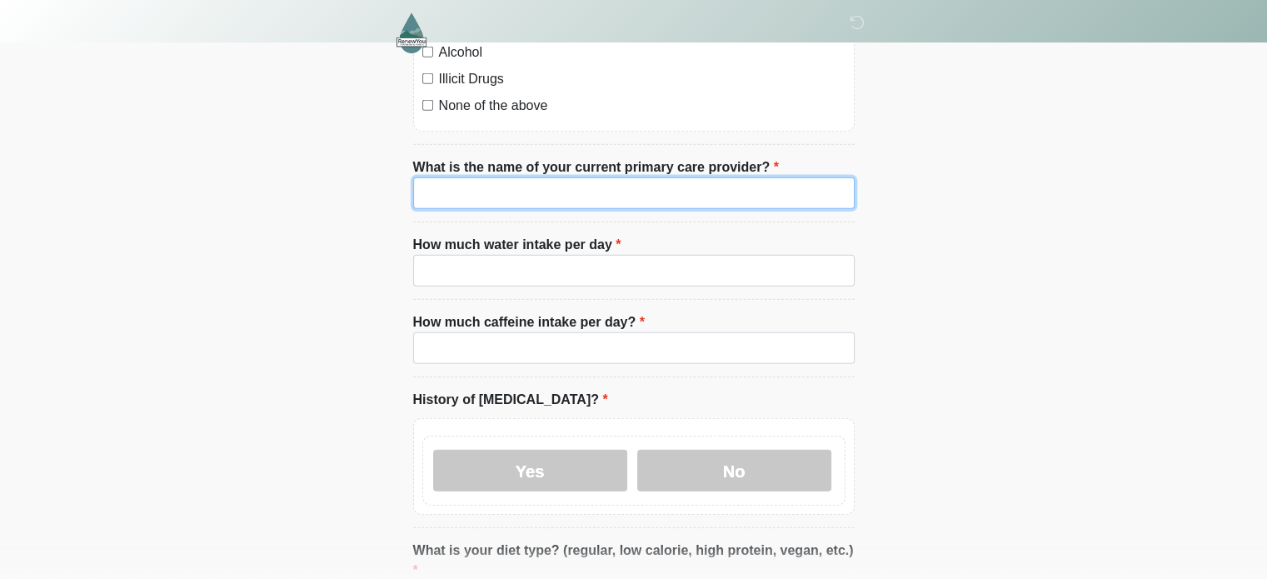
click at [491, 180] on input "What is the name of your current primary care provider?" at bounding box center [633, 193] width 441 height 32
type input "***"
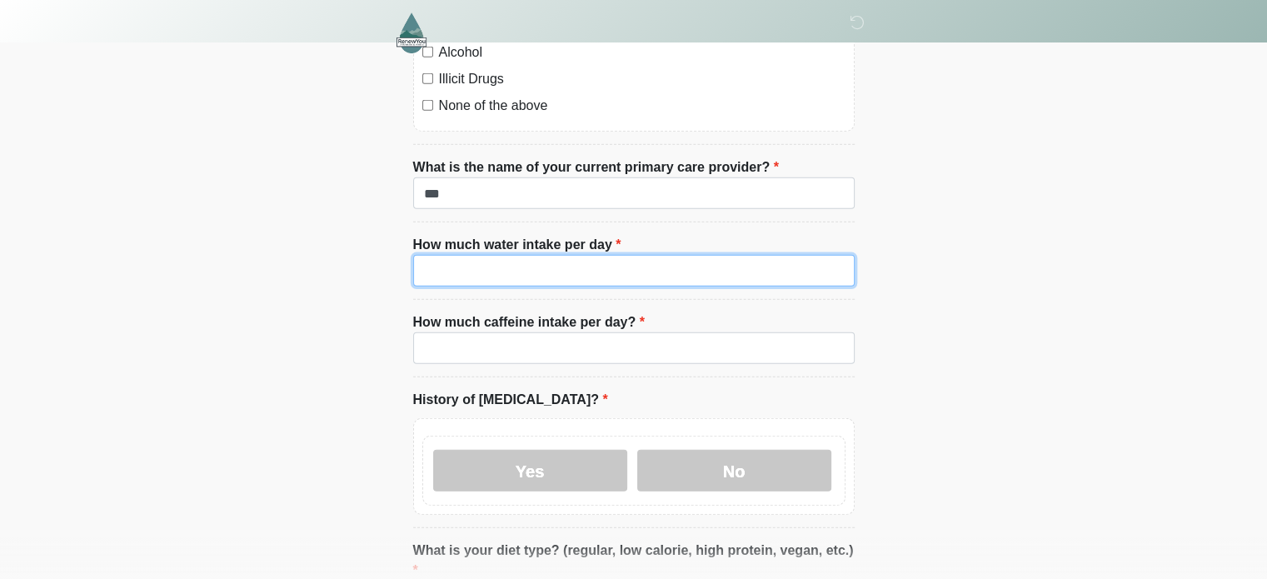
click at [487, 256] on input "How much water intake per day" at bounding box center [633, 271] width 441 height 32
type input "**********"
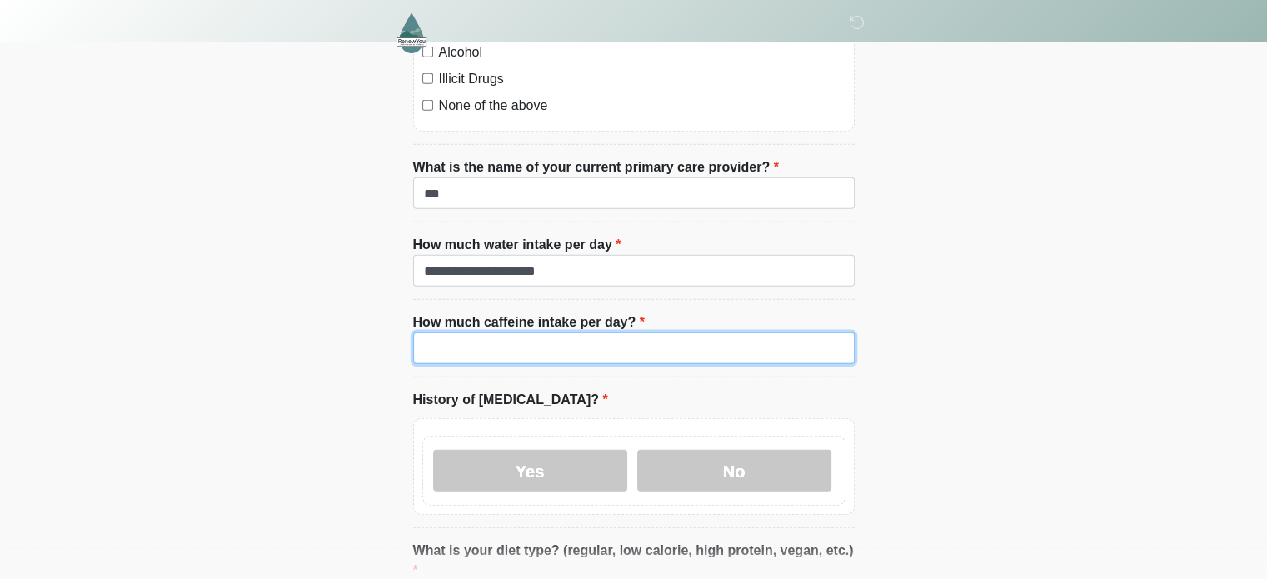
click at [495, 332] on input "How much caffeine intake per day?" at bounding box center [633, 348] width 441 height 32
type input "*"
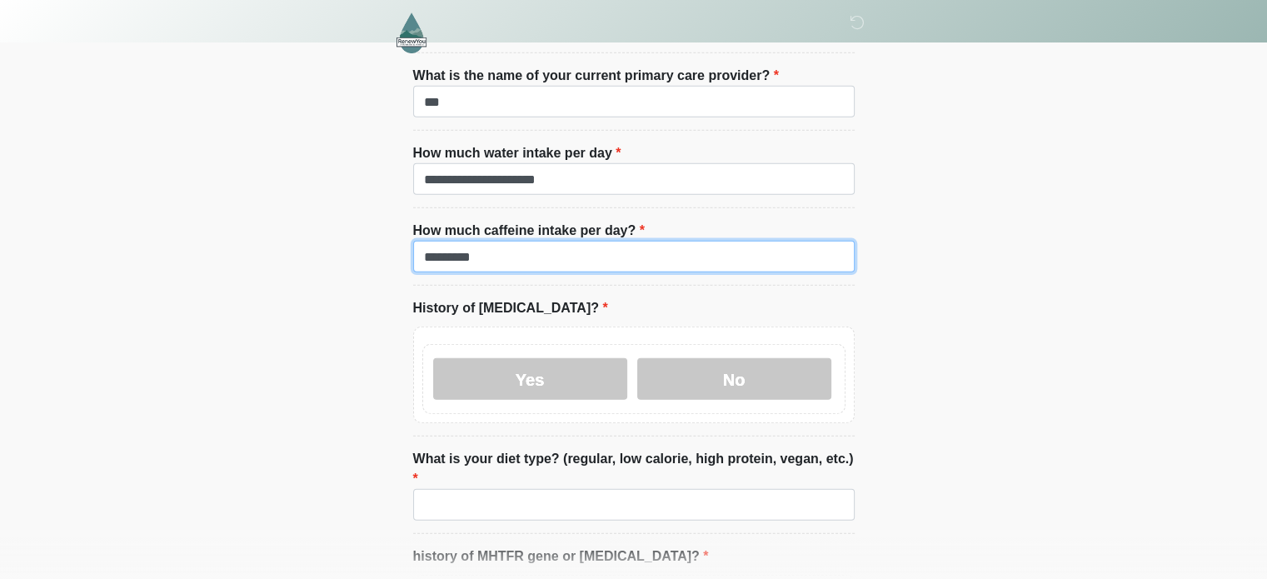
scroll to position [4999, 0]
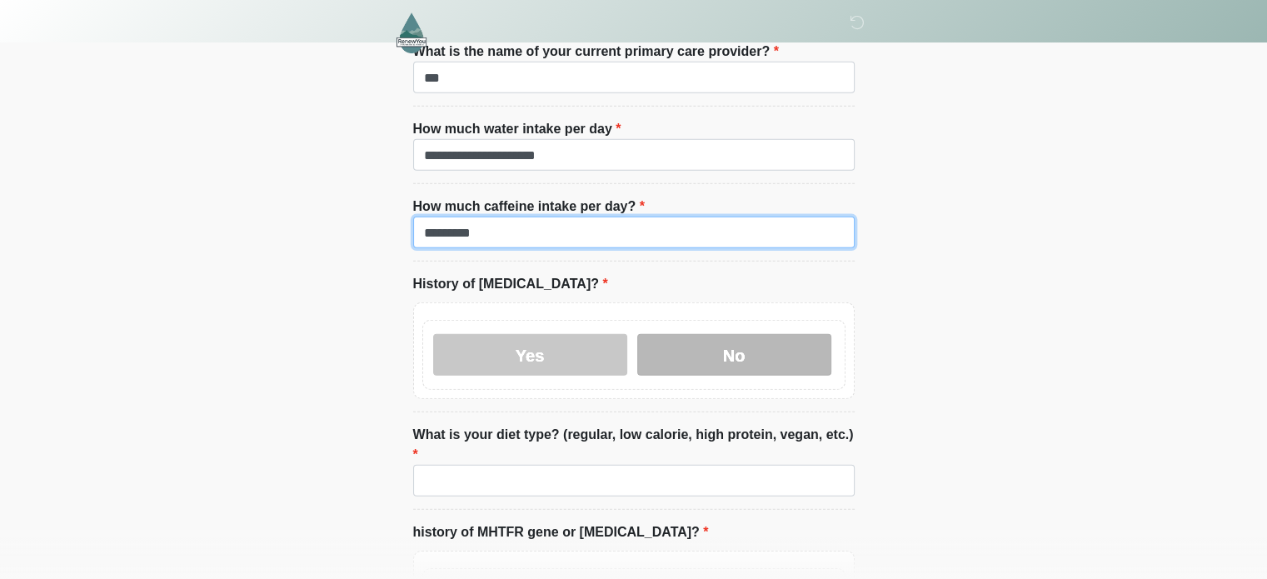
type input "********"
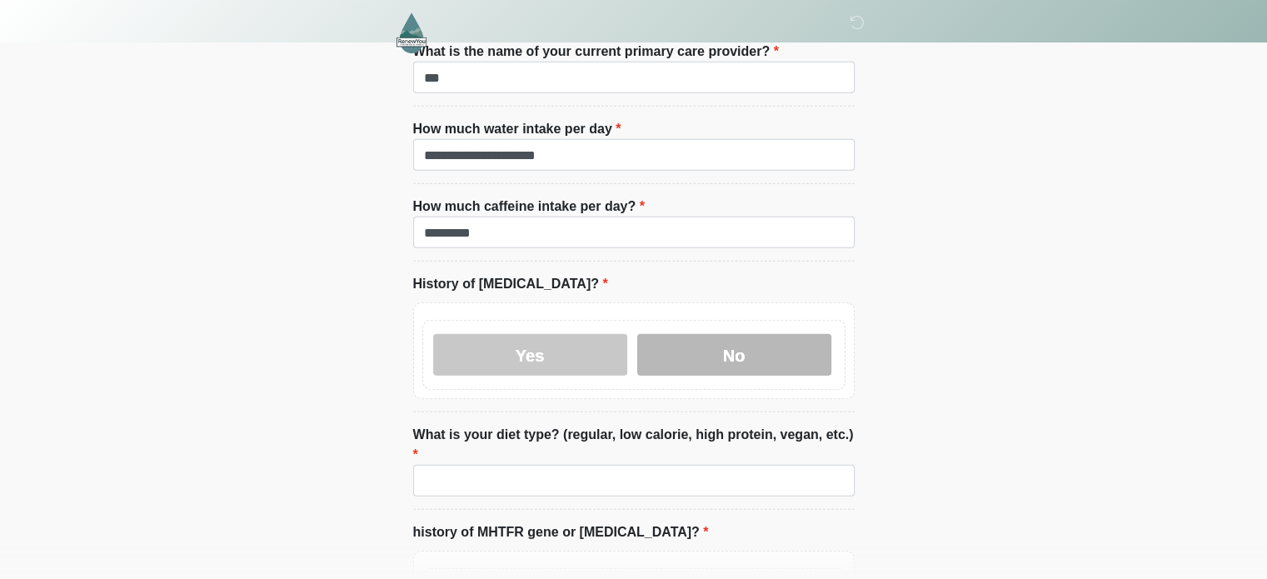
click at [602, 337] on label "No" at bounding box center [734, 355] width 194 height 42
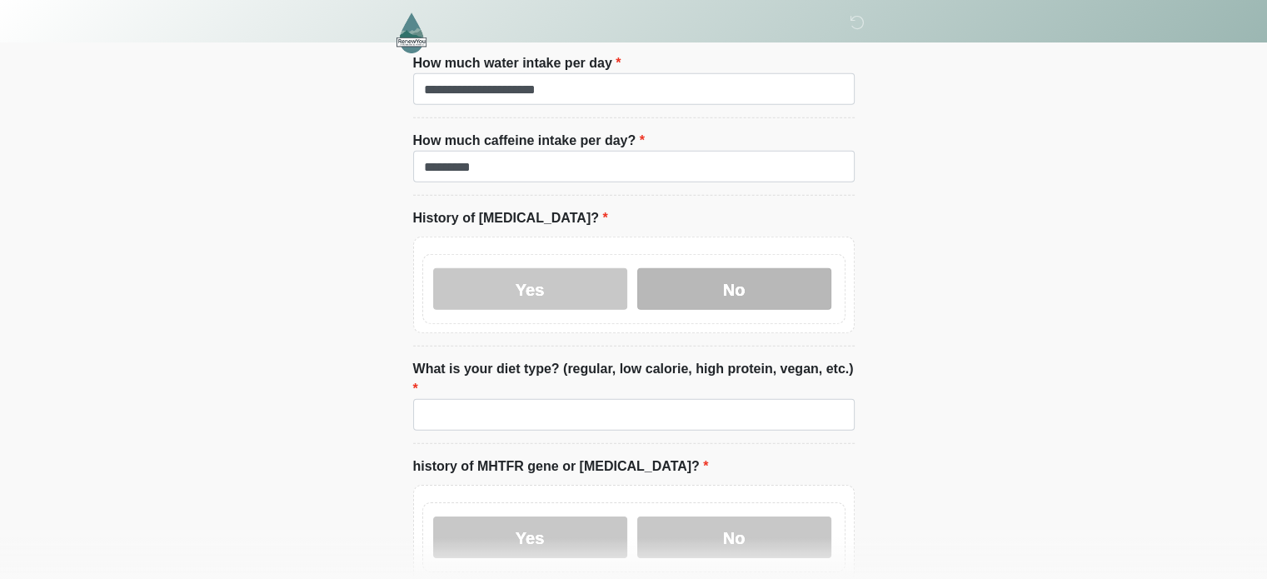
scroll to position [5065, 0]
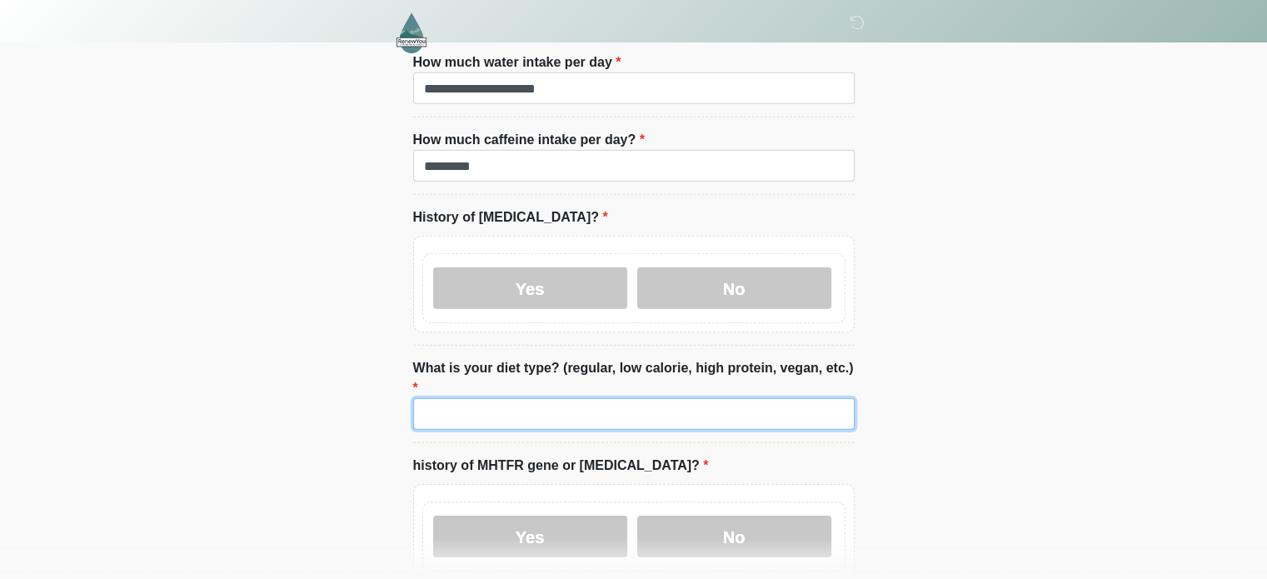
click at [602, 398] on input "What is your diet type? (regular, low calorie, high protein, vegan, etc.)" at bounding box center [633, 414] width 441 height 32
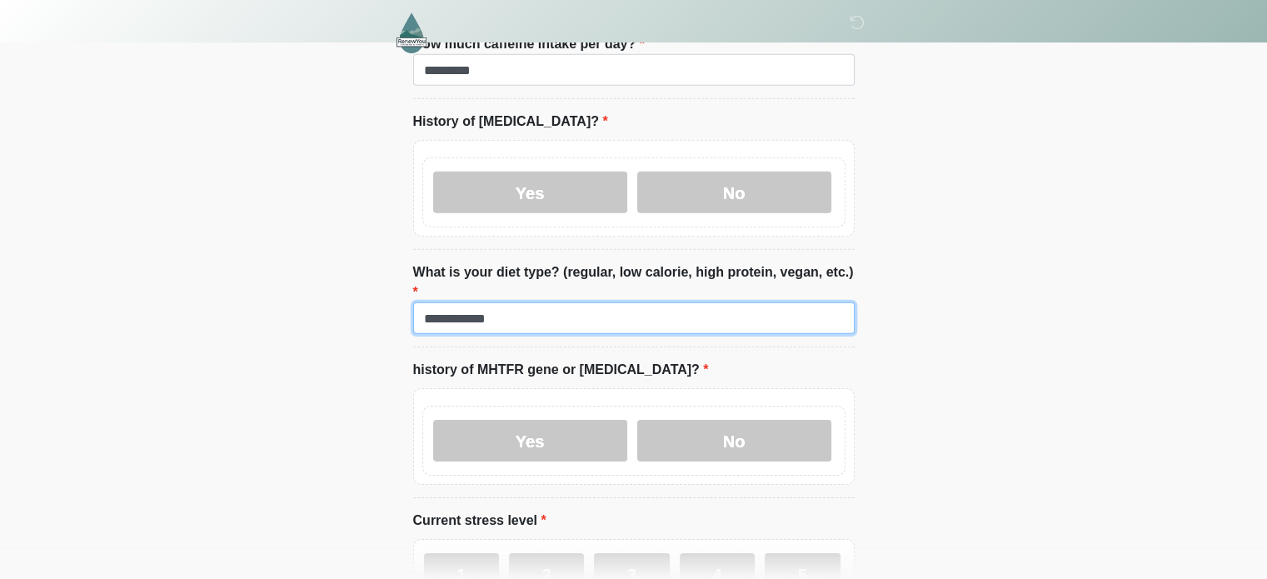
scroll to position [5162, 0]
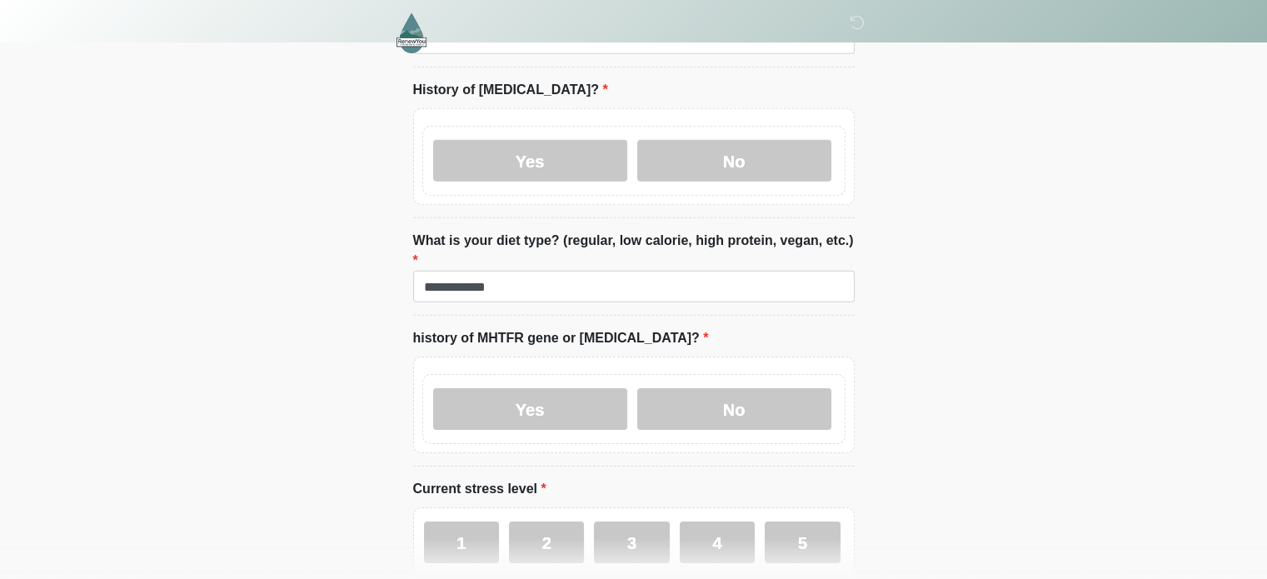
scroll to position [5203, 0]
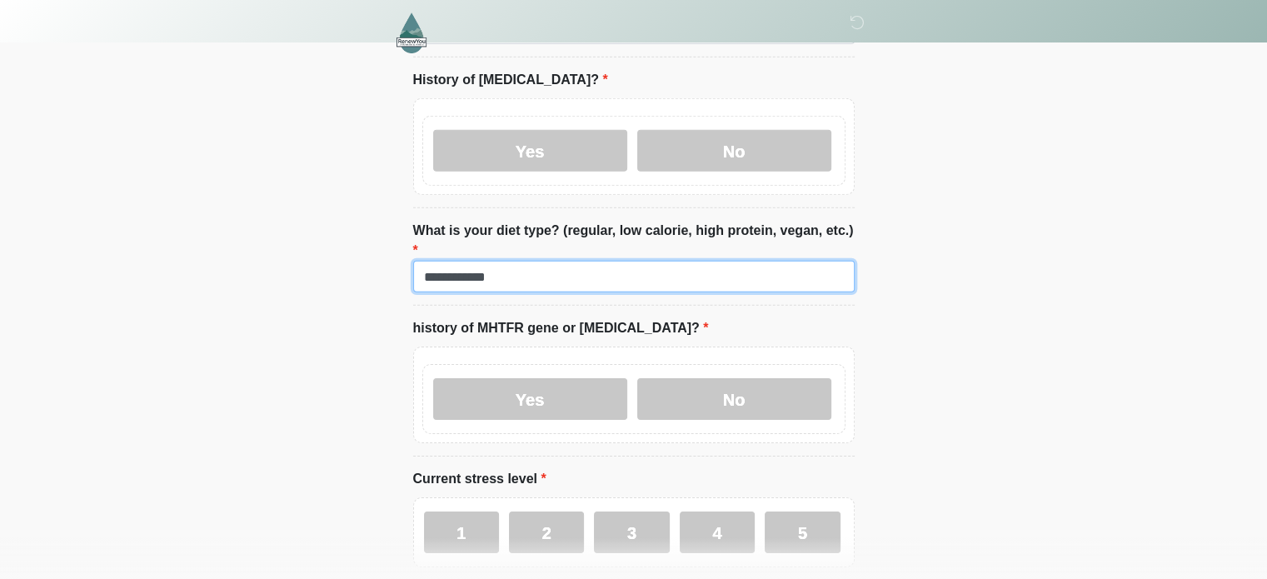
click at [424, 261] on input "**********" at bounding box center [633, 277] width 441 height 32
click at [491, 261] on input "**********" at bounding box center [633, 277] width 441 height 32
type input "**********"
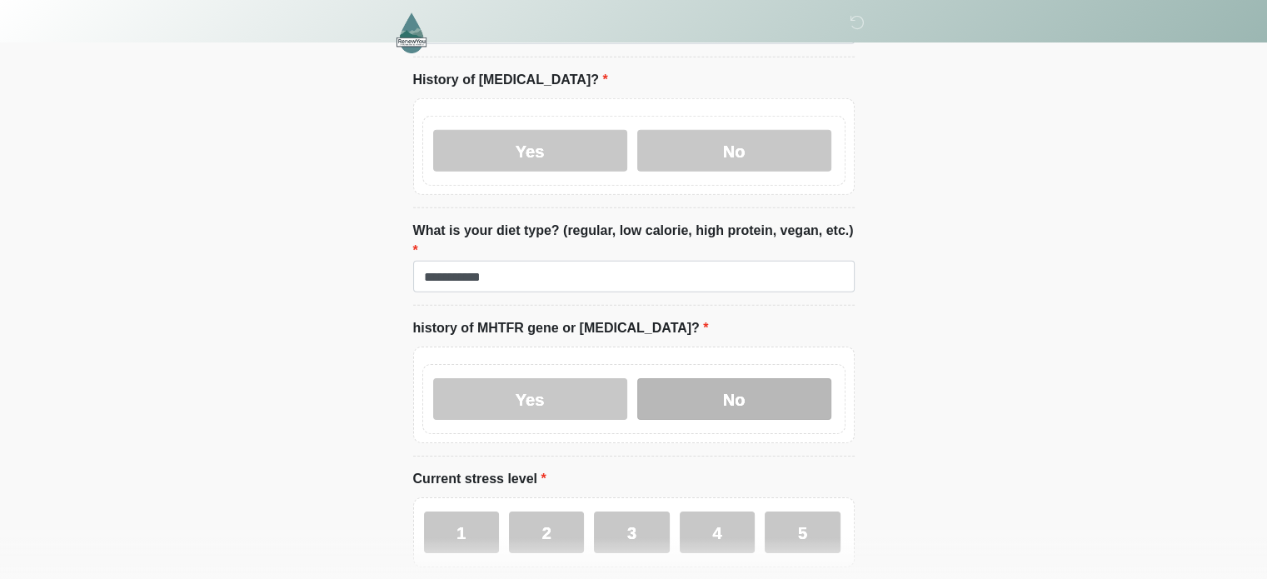
click at [602, 378] on label "No" at bounding box center [734, 399] width 194 height 42
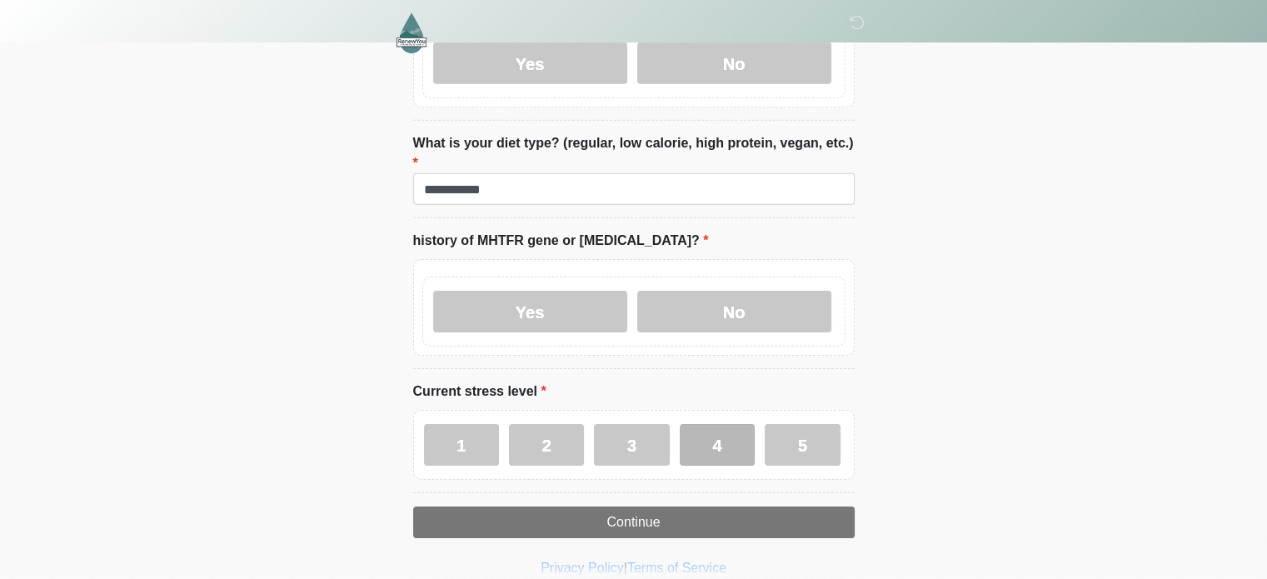
click at [602, 424] on label "4" at bounding box center [716, 445] width 75 height 42
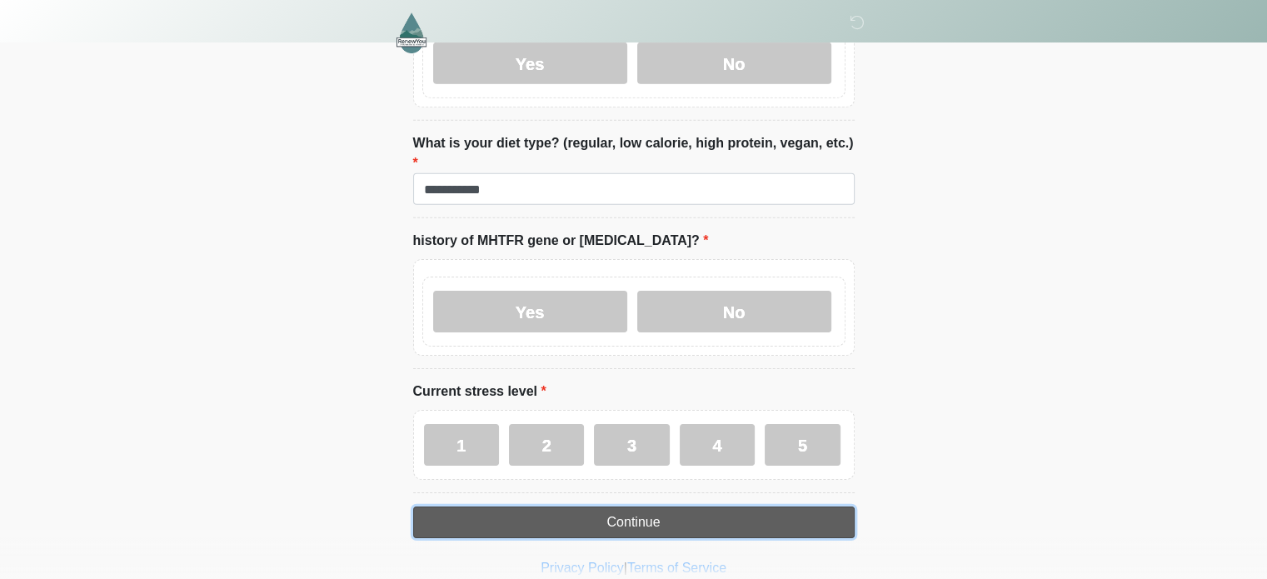
click at [602, 506] on button "Continue" at bounding box center [633, 522] width 441 height 32
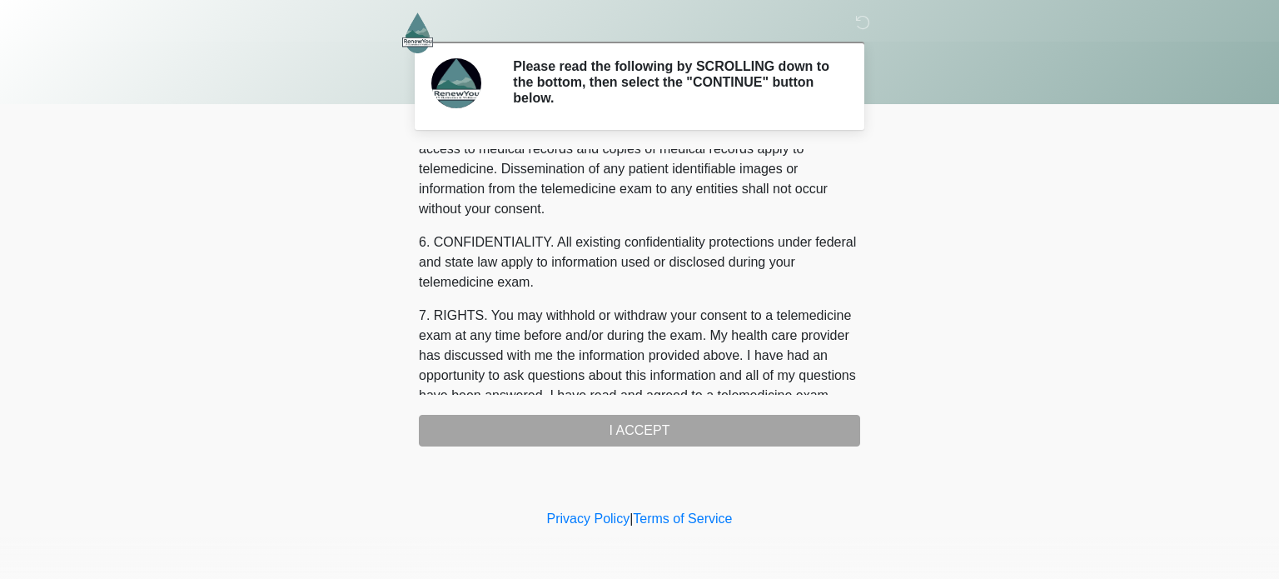
scroll to position [739, 0]
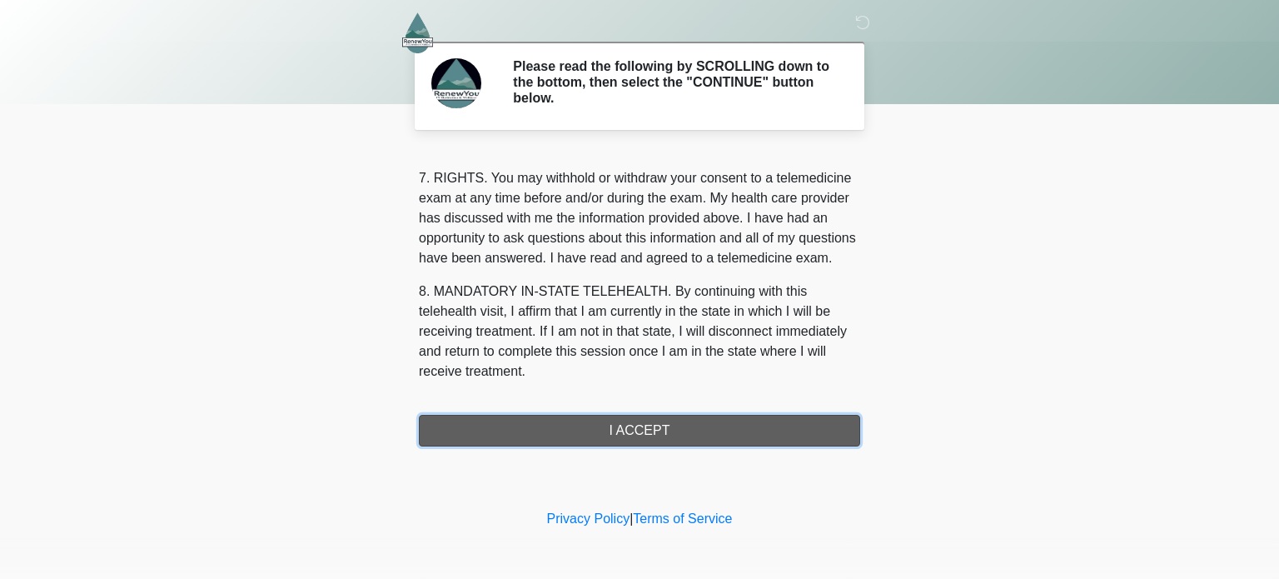
click at [601, 438] on button "I ACCEPT" at bounding box center [639, 431] width 441 height 32
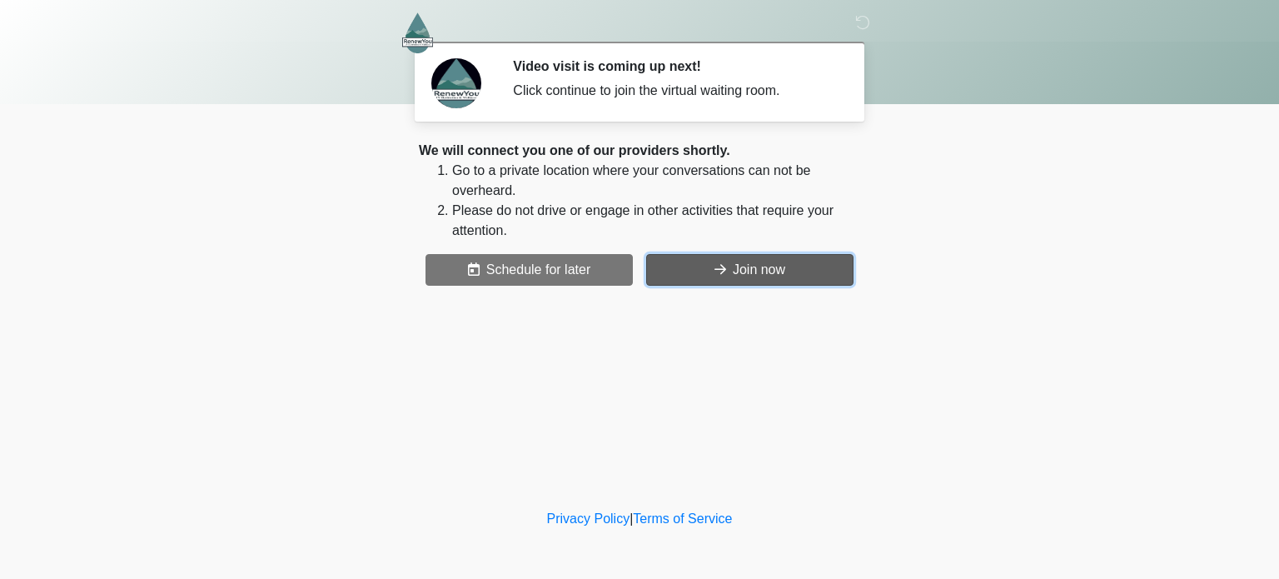
click at [602, 263] on button "Join now" at bounding box center [749, 270] width 207 height 32
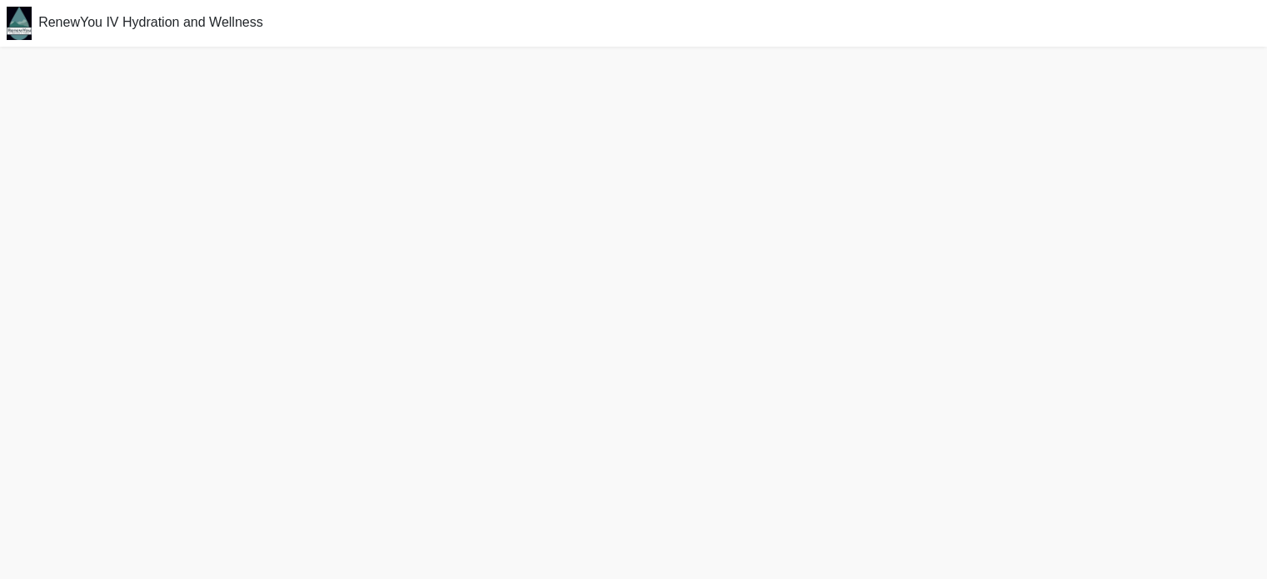
scroll to position [4, 0]
